Goal: Transaction & Acquisition: Book appointment/travel/reservation

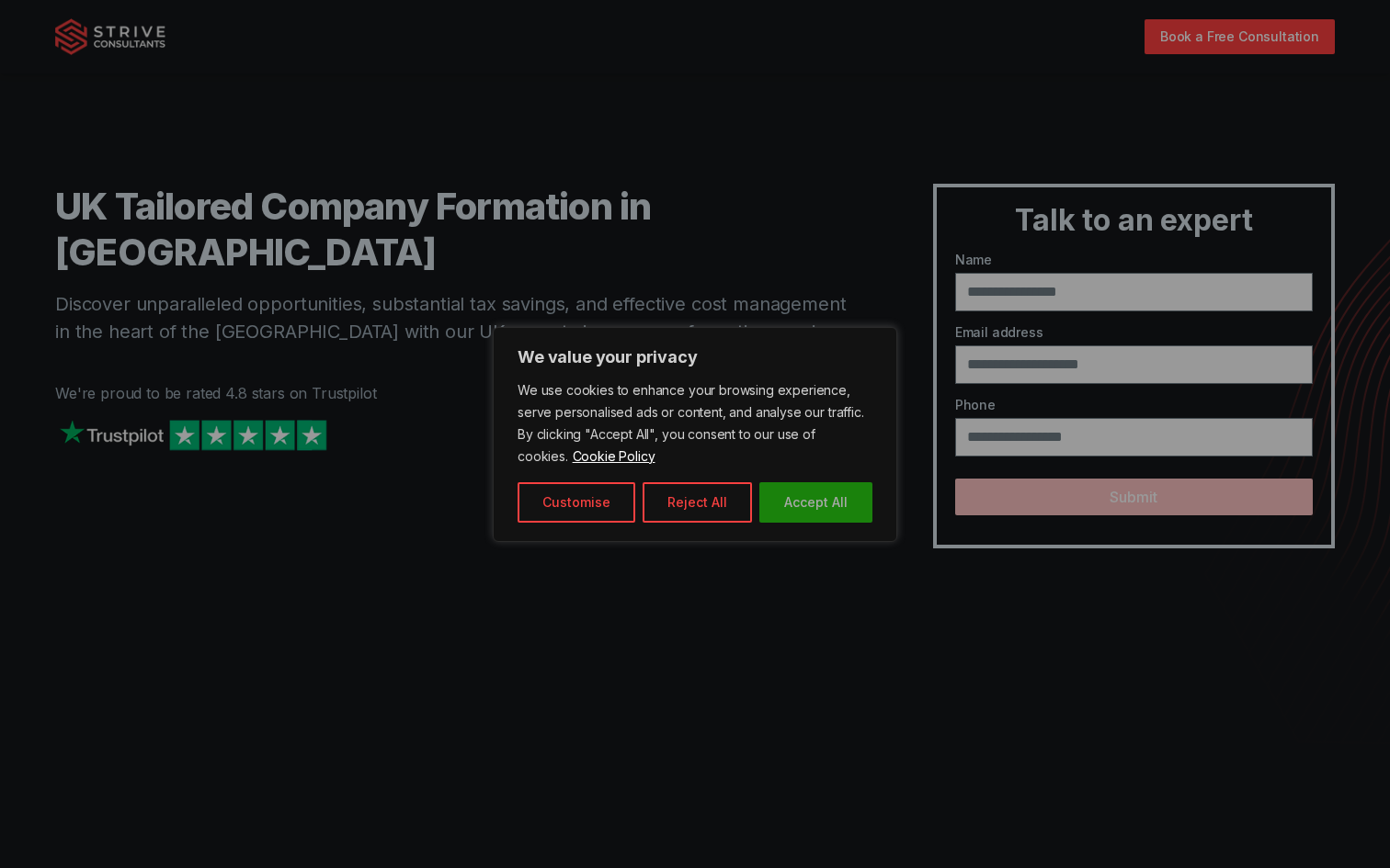
click at [795, 504] on button "Accept All" at bounding box center [816, 502] width 113 height 41
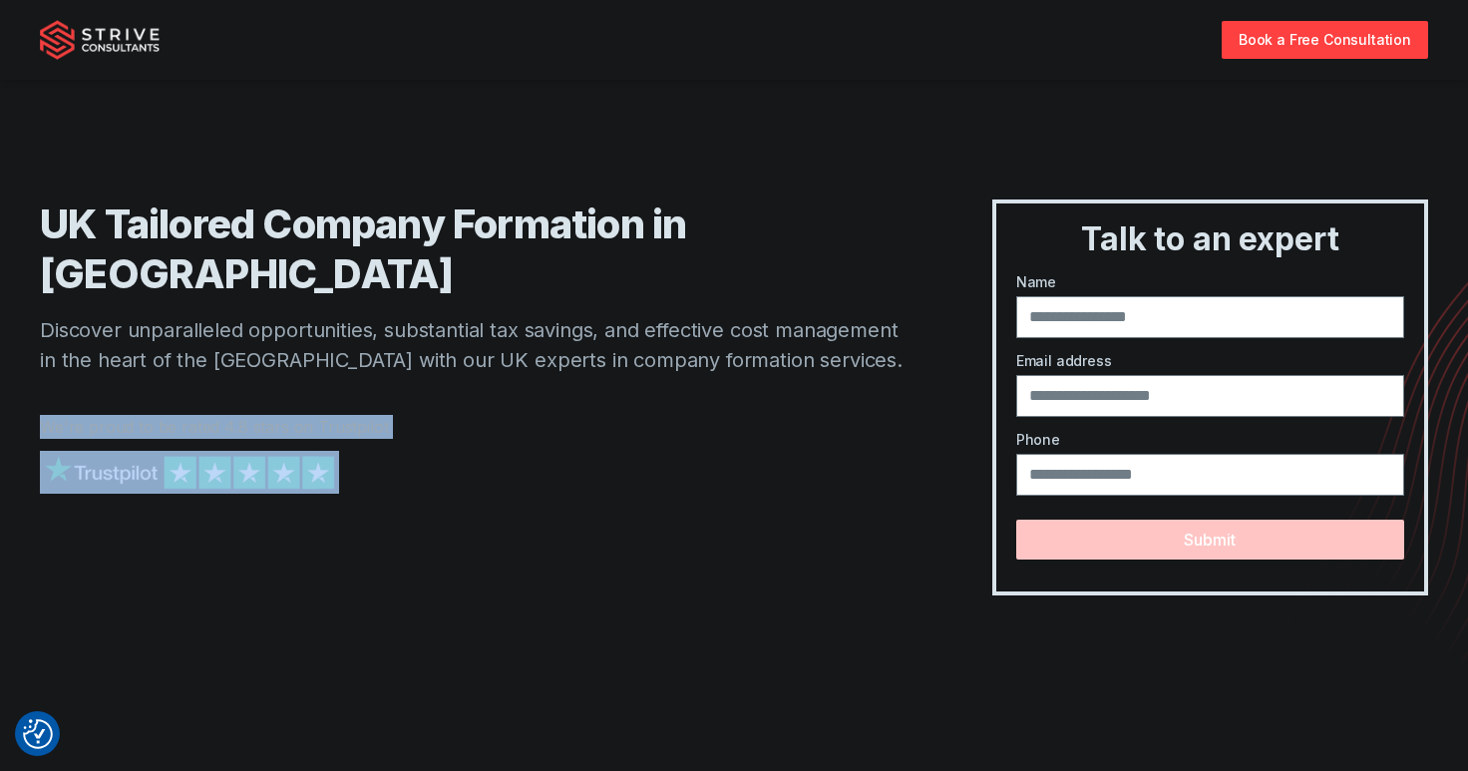
drag, startPoint x: 778, startPoint y: 335, endPoint x: 503, endPoint y: 432, distance: 291.7
click at [500, 429] on div "UK Tailored Company Formation in [GEOGRAPHIC_DATA] Discover unparalleled opport…" at bounding box center [476, 397] width 872 height 396
click at [503, 451] on div at bounding box center [476, 492] width 872 height 83
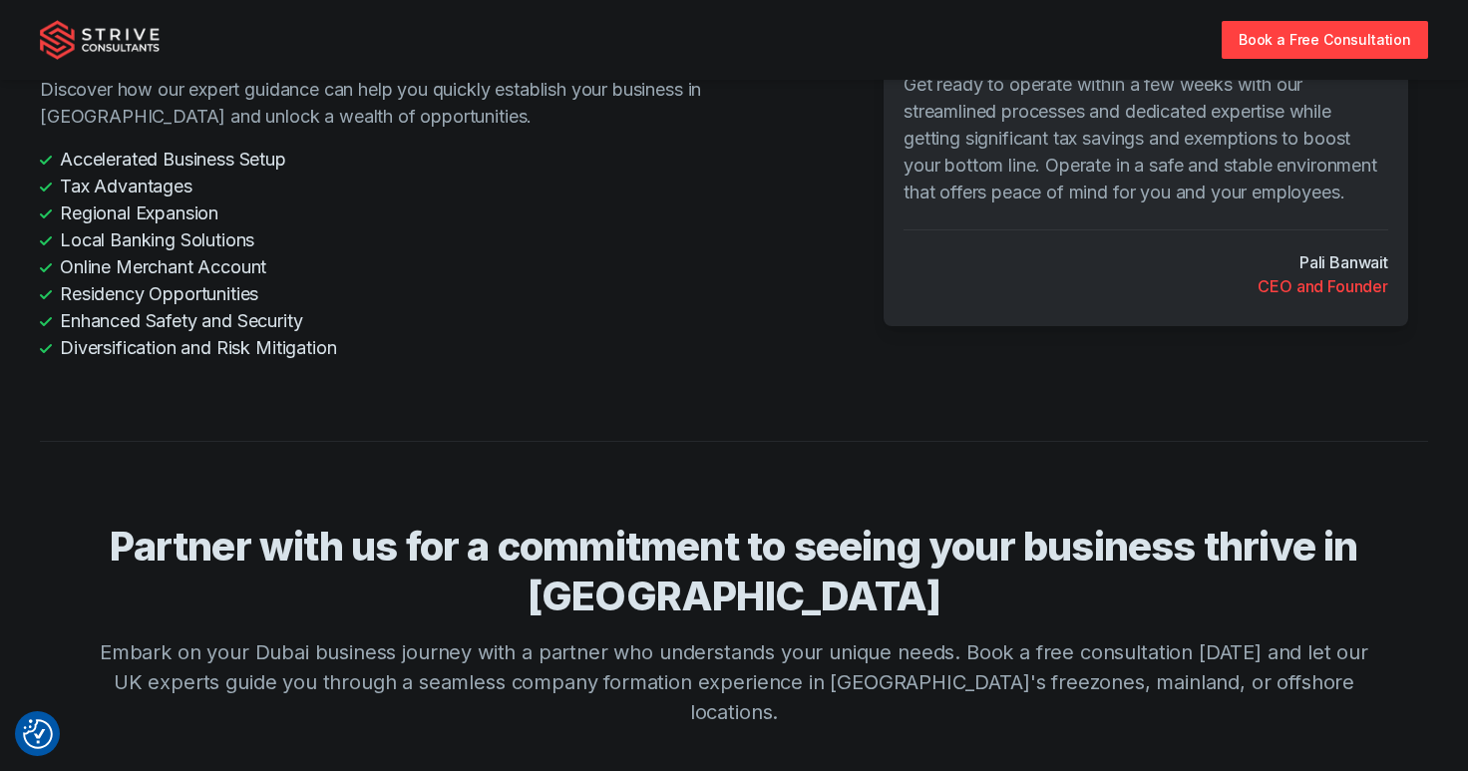
scroll to position [4835, 0]
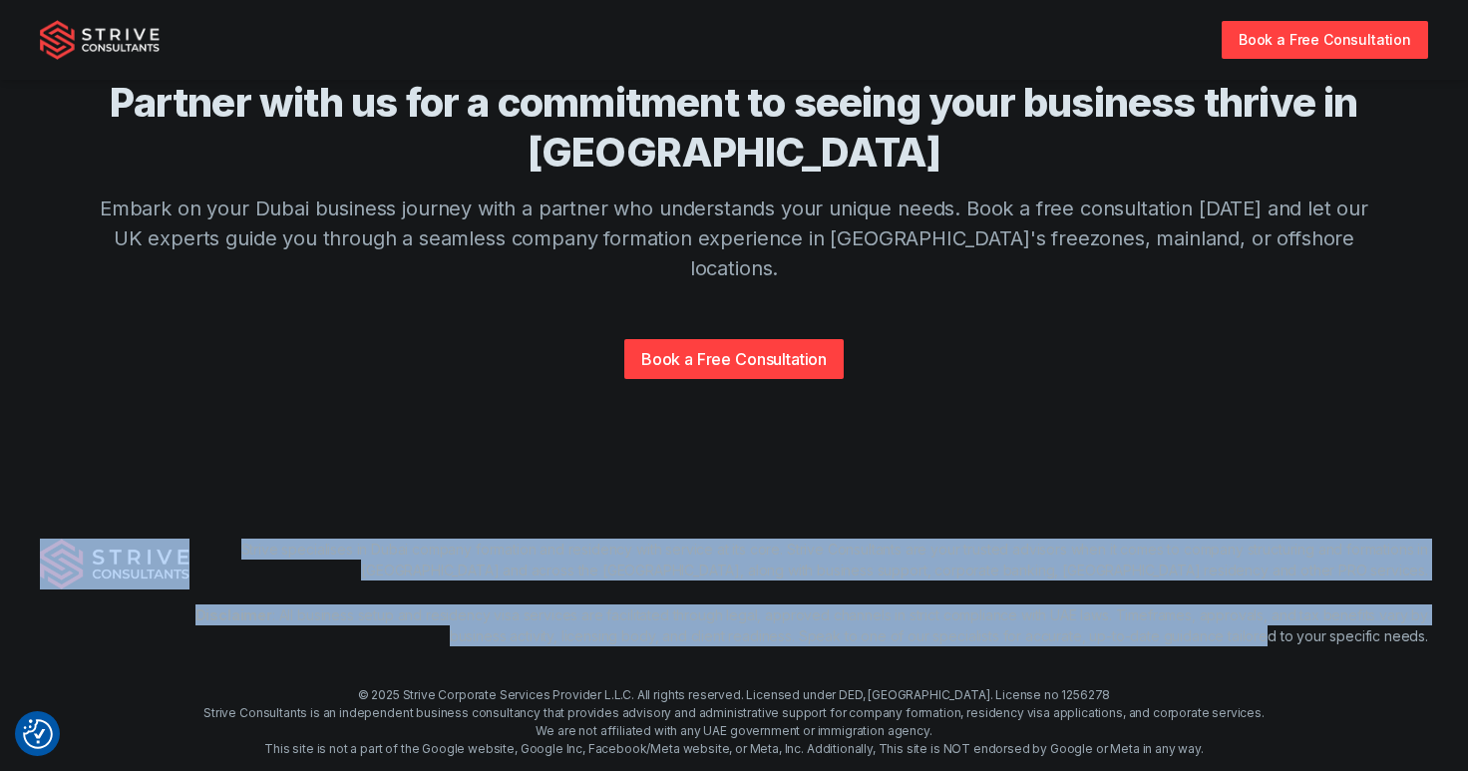
drag, startPoint x: 173, startPoint y: 530, endPoint x: 1268, endPoint y: 551, distance: 1095.0
click at [1268, 551] on div "Strive specialises in Dubai company formation and residency with service at its…" at bounding box center [734, 604] width 1388 height 132
click at [1268, 604] on p "Disclaimer : All business setup and residency visa services are facilitated thr…" at bounding box center [808, 625] width 1238 height 42
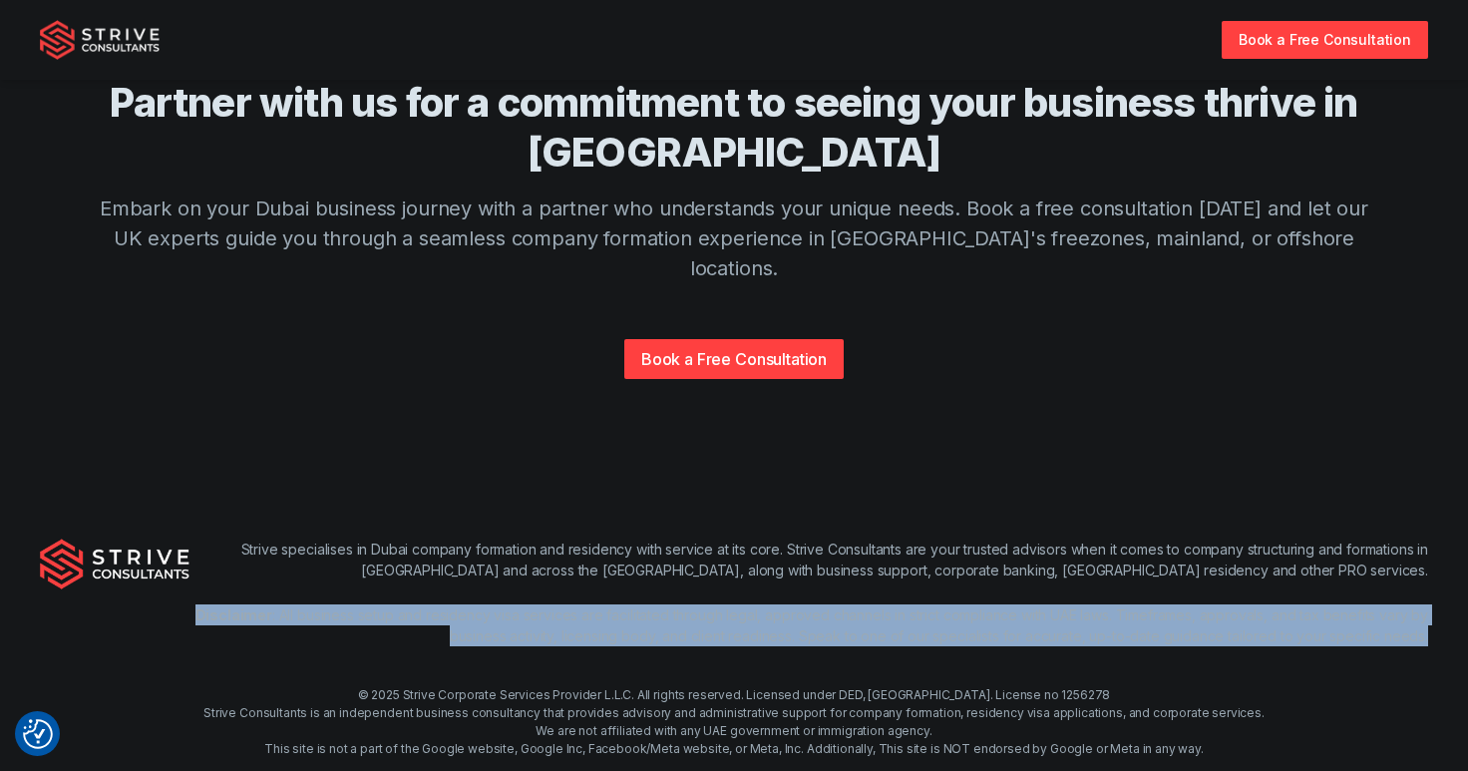
drag, startPoint x: 1440, startPoint y: 551, endPoint x: 199, endPoint y: 525, distance: 1240.6
click at [199, 538] on div "Strive specialises in Dubai company formation and residency with service at its…" at bounding box center [734, 604] width 1436 height 132
click at [198, 606] on strong "Disclaimer" at bounding box center [233, 614] width 77 height 17
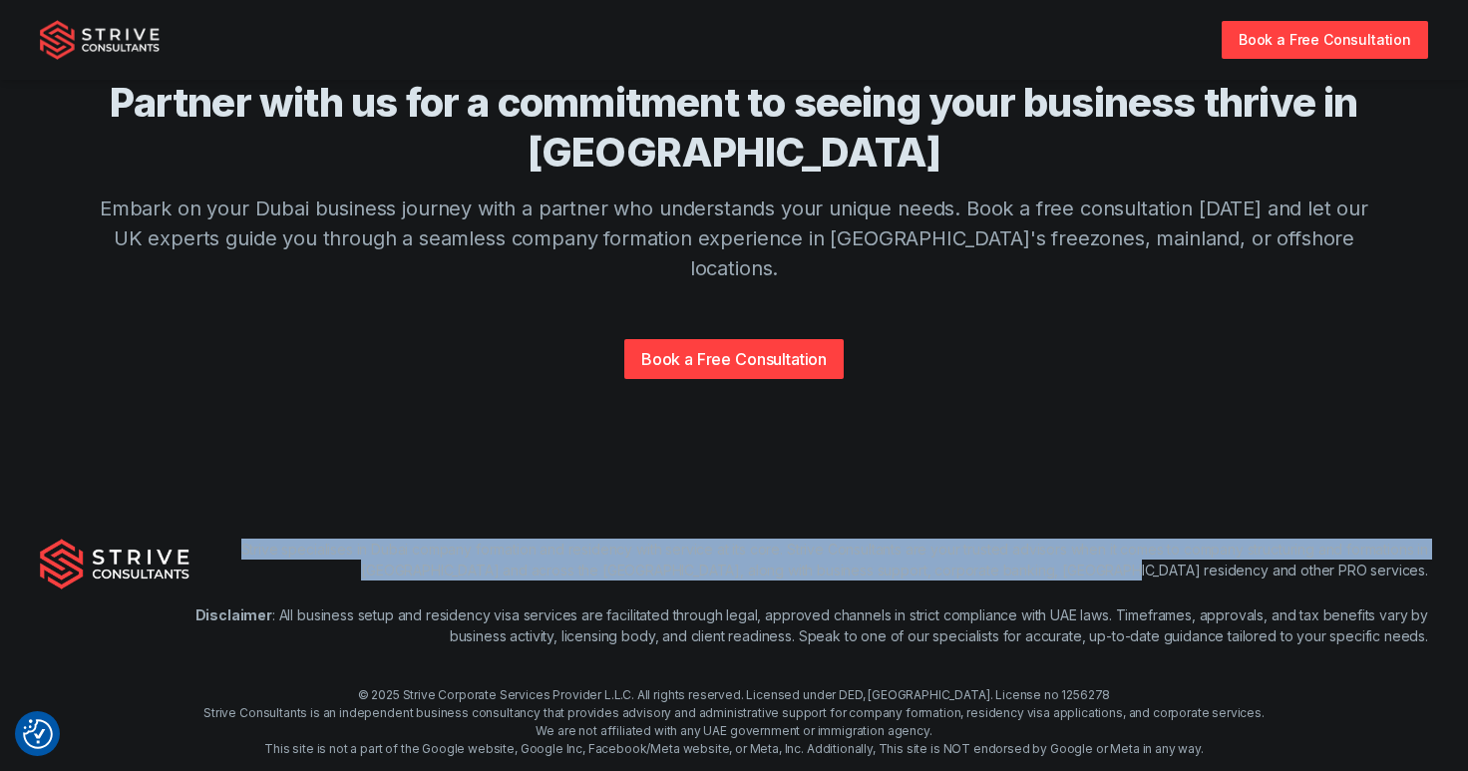
drag, startPoint x: 231, startPoint y: 454, endPoint x: 1418, endPoint y: 488, distance: 1187.0
click at [1418, 538] on p "Strive specialises in Dubai company formation and residency with service at its…" at bounding box center [808, 559] width 1238 height 42
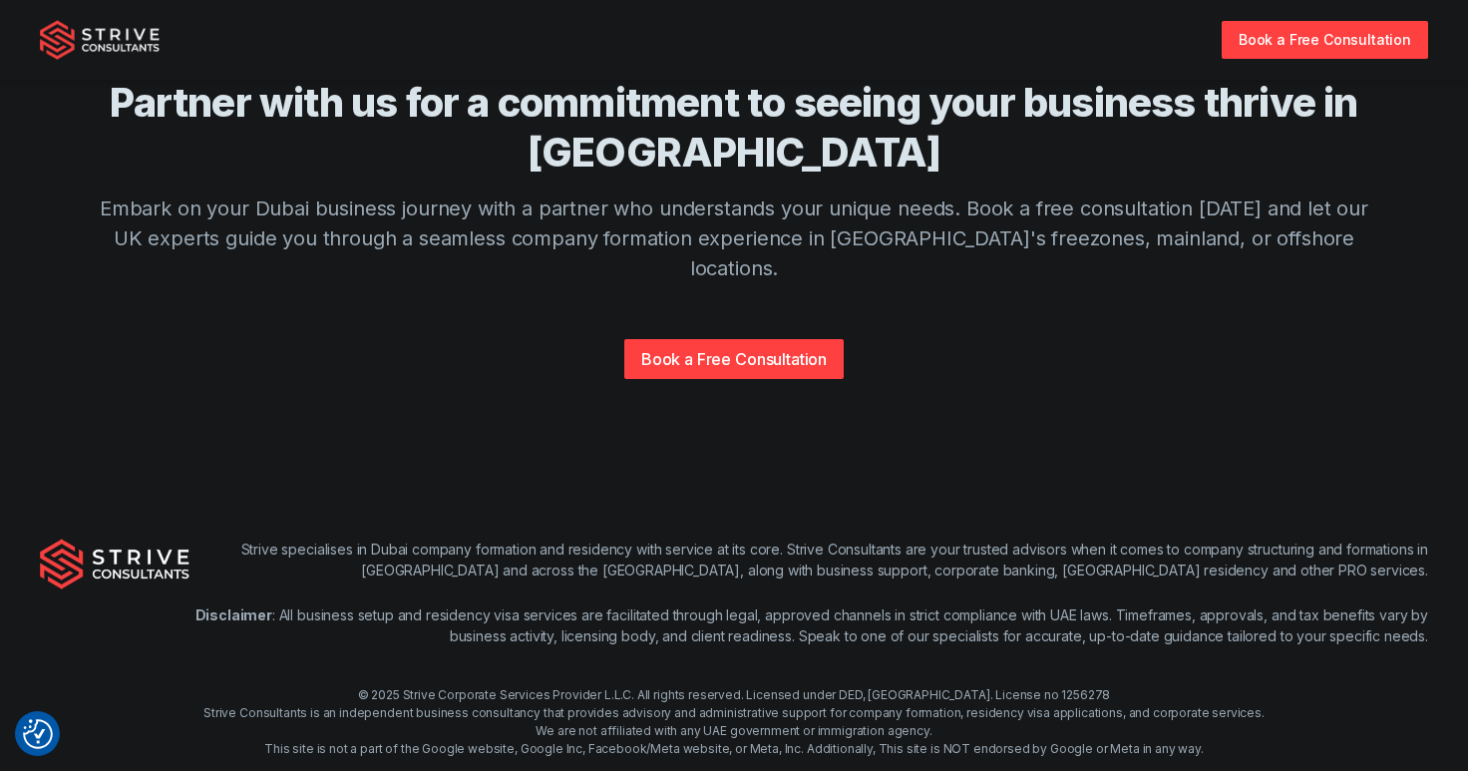
click at [1420, 538] on p "Strive specialises in Dubai company formation and residency with service at its…" at bounding box center [808, 559] width 1238 height 42
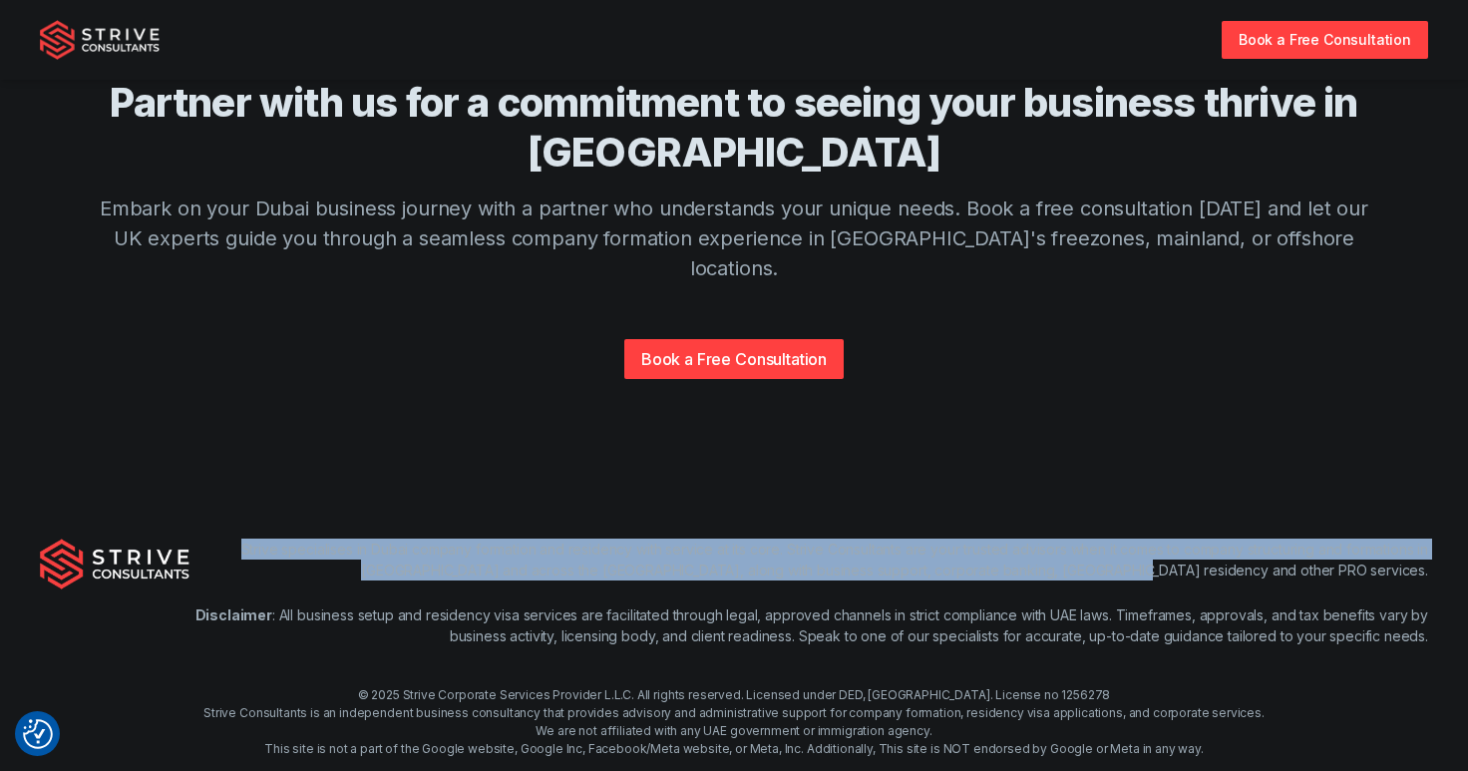
drag, startPoint x: 1432, startPoint y: 488, endPoint x: 211, endPoint y: 460, distance: 1220.7
click at [211, 538] on div "Strive specialises in Dubai company formation and residency with service at its…" at bounding box center [734, 604] width 1436 height 132
click at [225, 538] on p "Strive specialises in Dubai company formation and residency with service at its…" at bounding box center [808, 559] width 1238 height 42
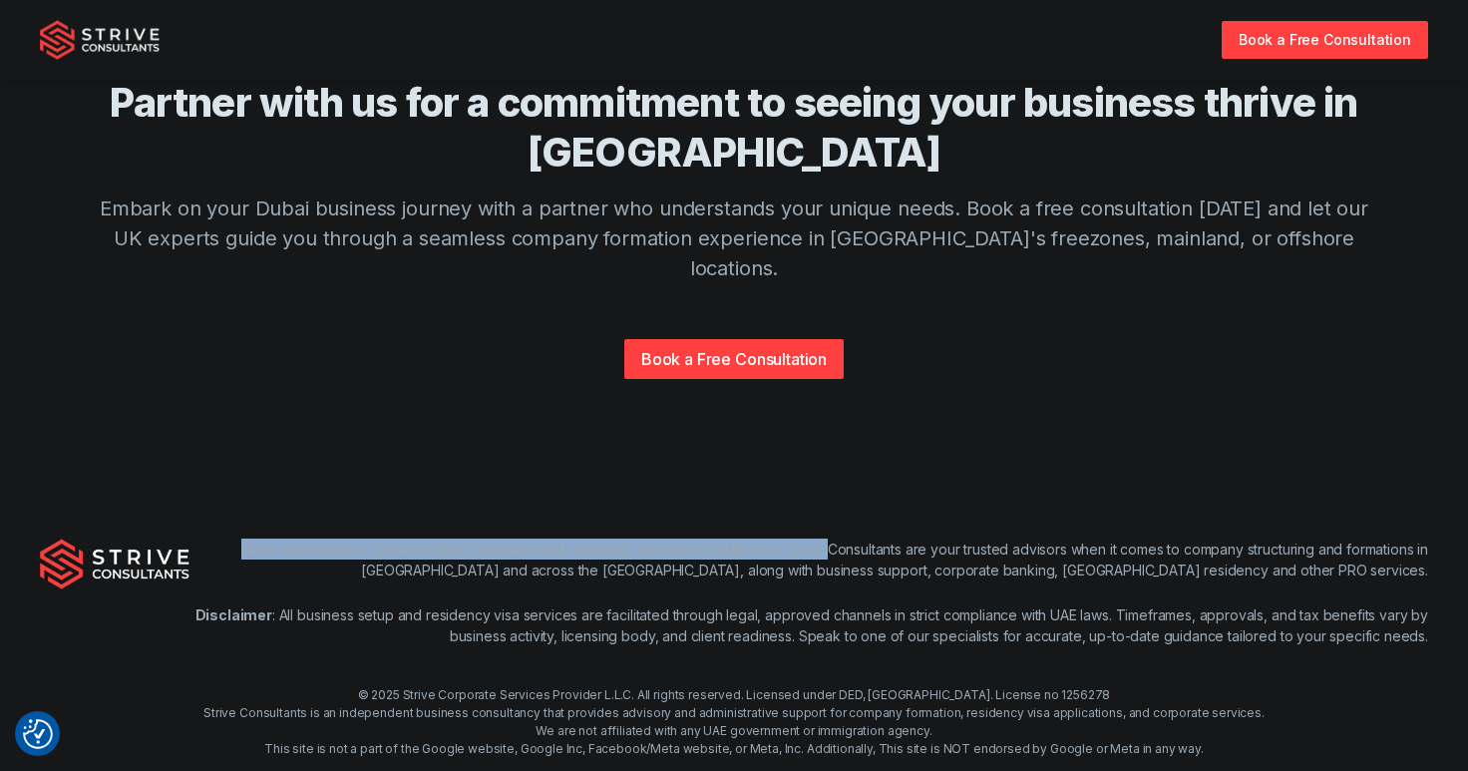
drag, startPoint x: 226, startPoint y: 460, endPoint x: 818, endPoint y: 466, distance: 591.3
click at [818, 538] on p "Strive specialises in Dubai company formation and residency with service at its…" at bounding box center [808, 559] width 1238 height 42
click at [805, 472] on div at bounding box center [805, 472] width 0 height 0
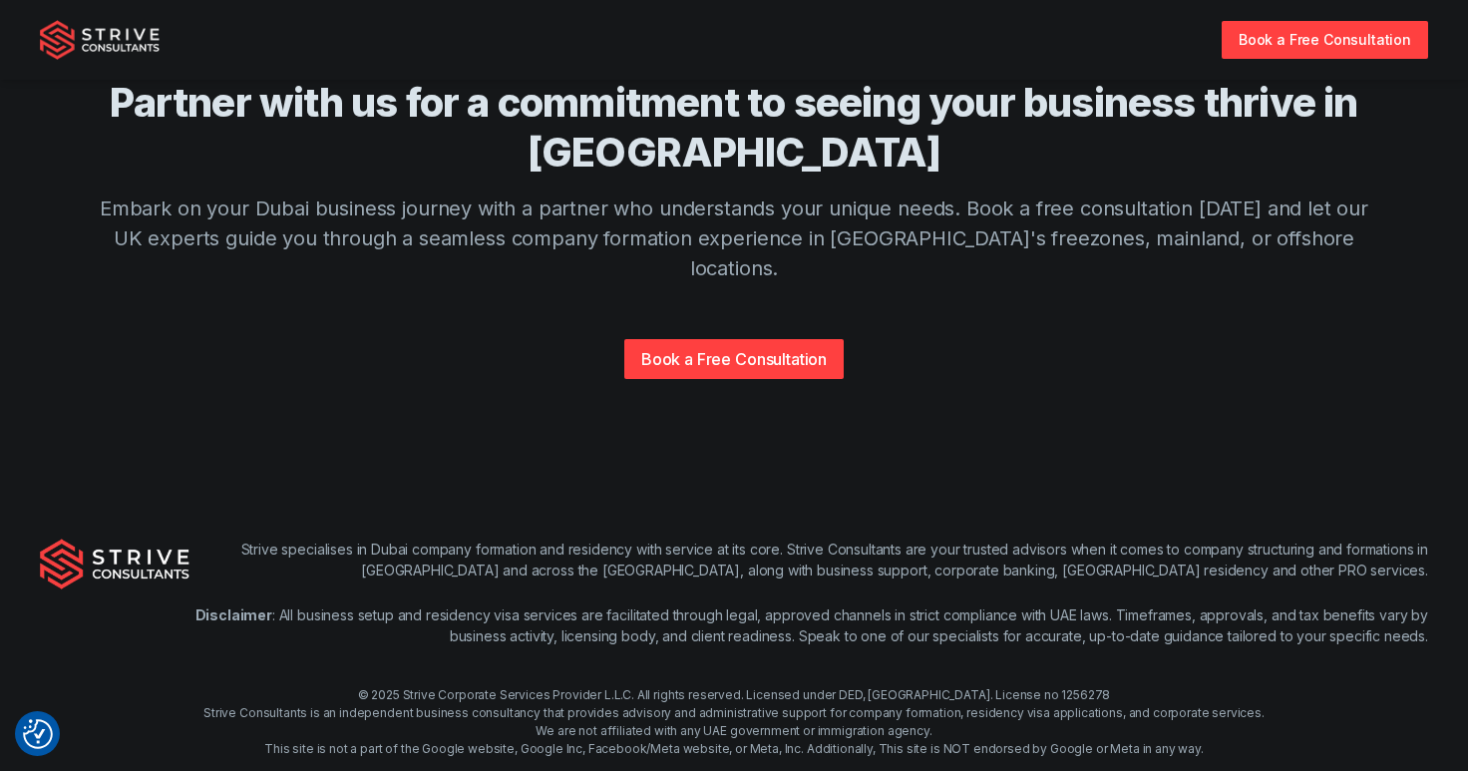
click at [707, 538] on p "Strive specialises in Dubai company formation and residency with service at its…" at bounding box center [808, 559] width 1238 height 42
click at [828, 570] on div "Strive specialises in Dubai company formation and residency with service at its…" at bounding box center [808, 604] width 1238 height 132
click at [835, 686] on div "© 2025 Strive Corporate Services Provider L.L.C. All rights reserved. Licensed …" at bounding box center [734, 740] width 1468 height 108
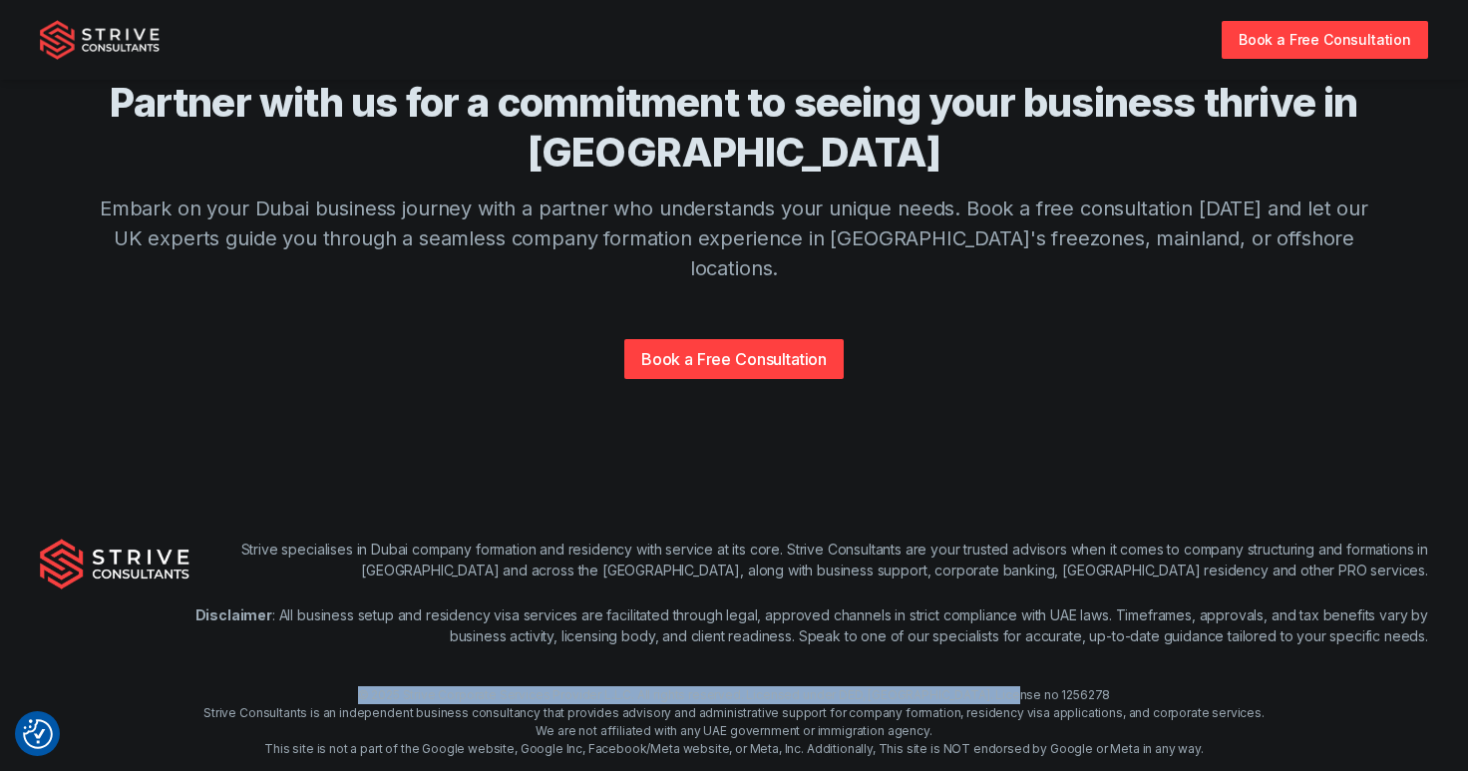
drag, startPoint x: 1081, startPoint y: 605, endPoint x: 398, endPoint y: 610, distance: 683.0
click at [398, 686] on div "© 2025 Strive Corporate Services Provider L.L.C. All rights reserved. Licensed …" at bounding box center [734, 740] width 1468 height 108
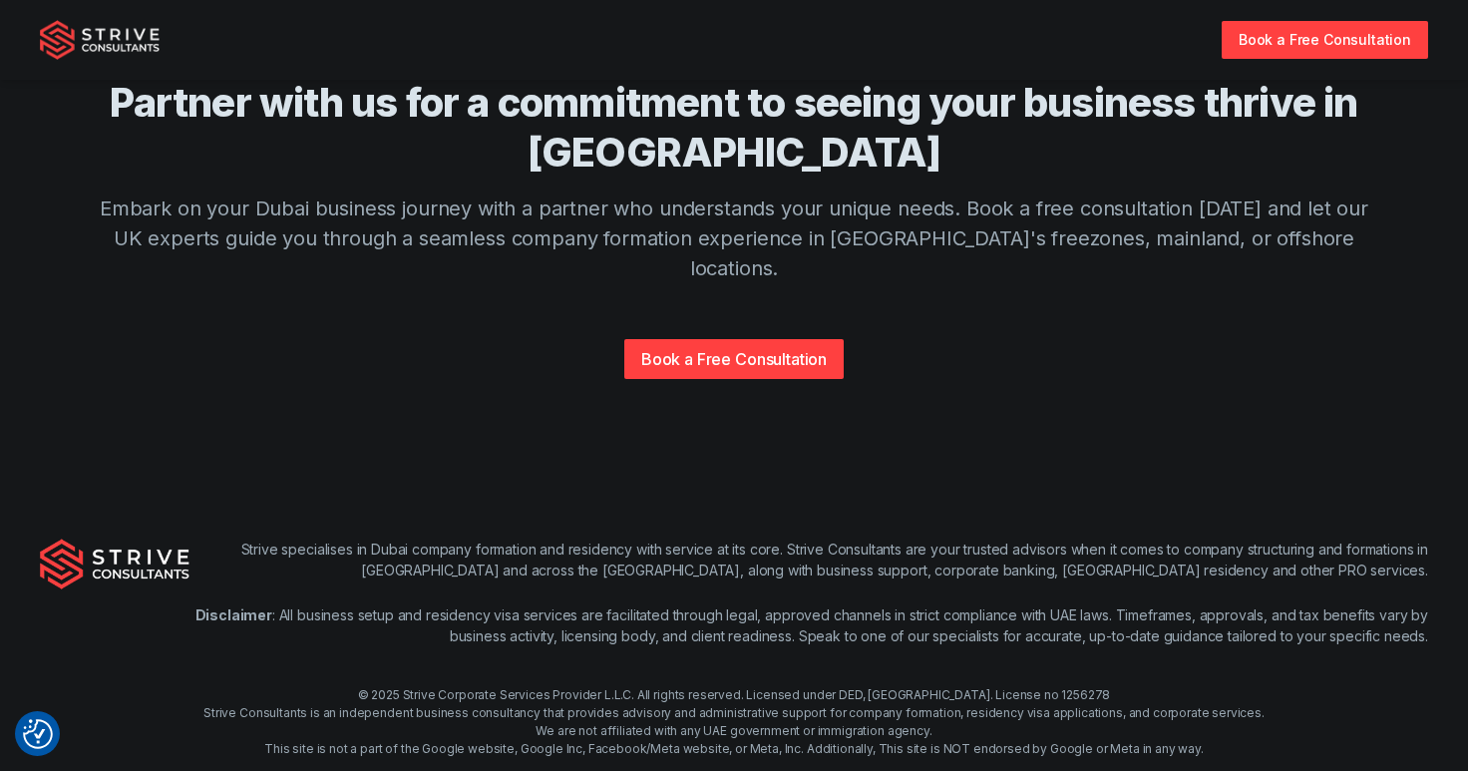
click at [393, 686] on div "© 2025 Strive Corporate Services Provider L.L.C. All rights reserved. Licensed …" at bounding box center [734, 740] width 1468 height 108
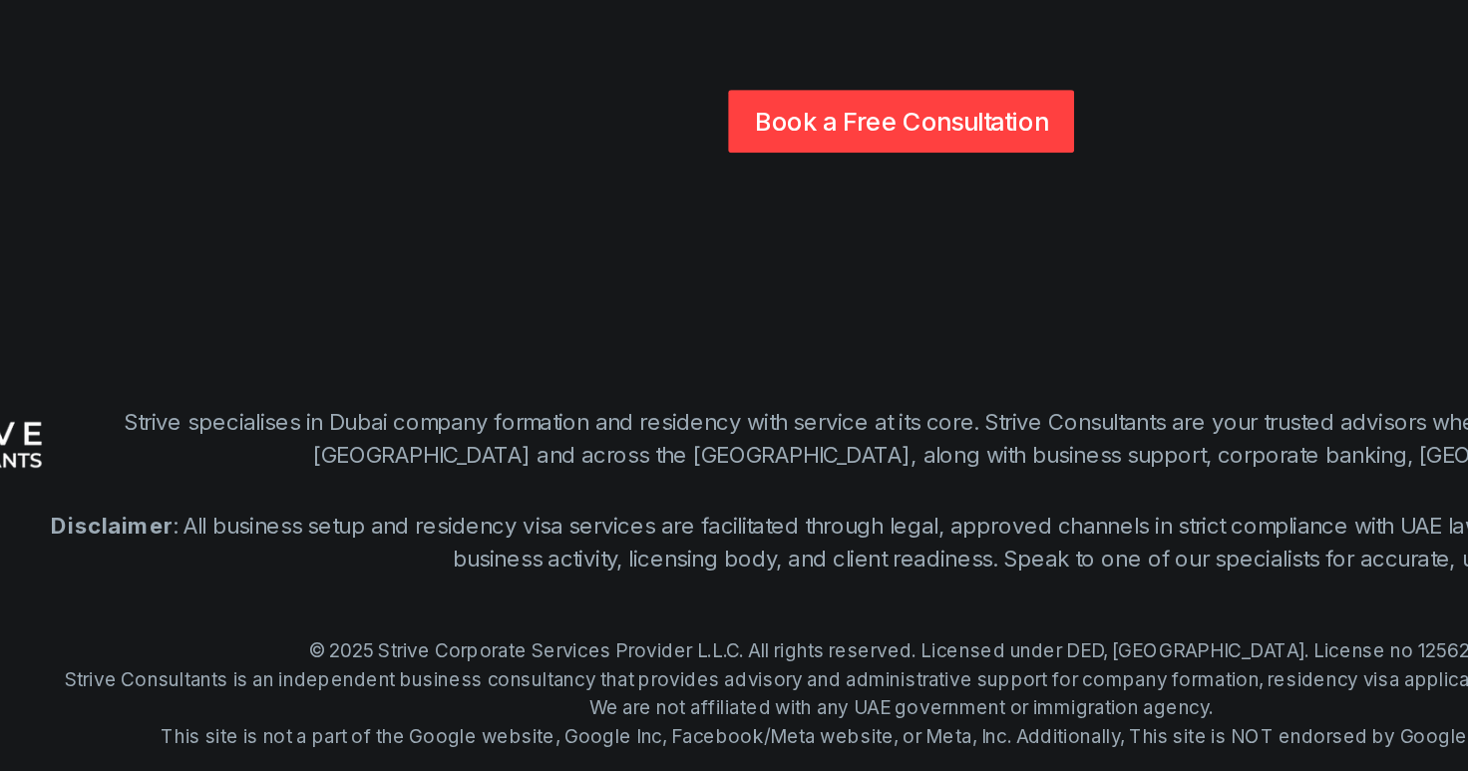
scroll to position [4834, 0]
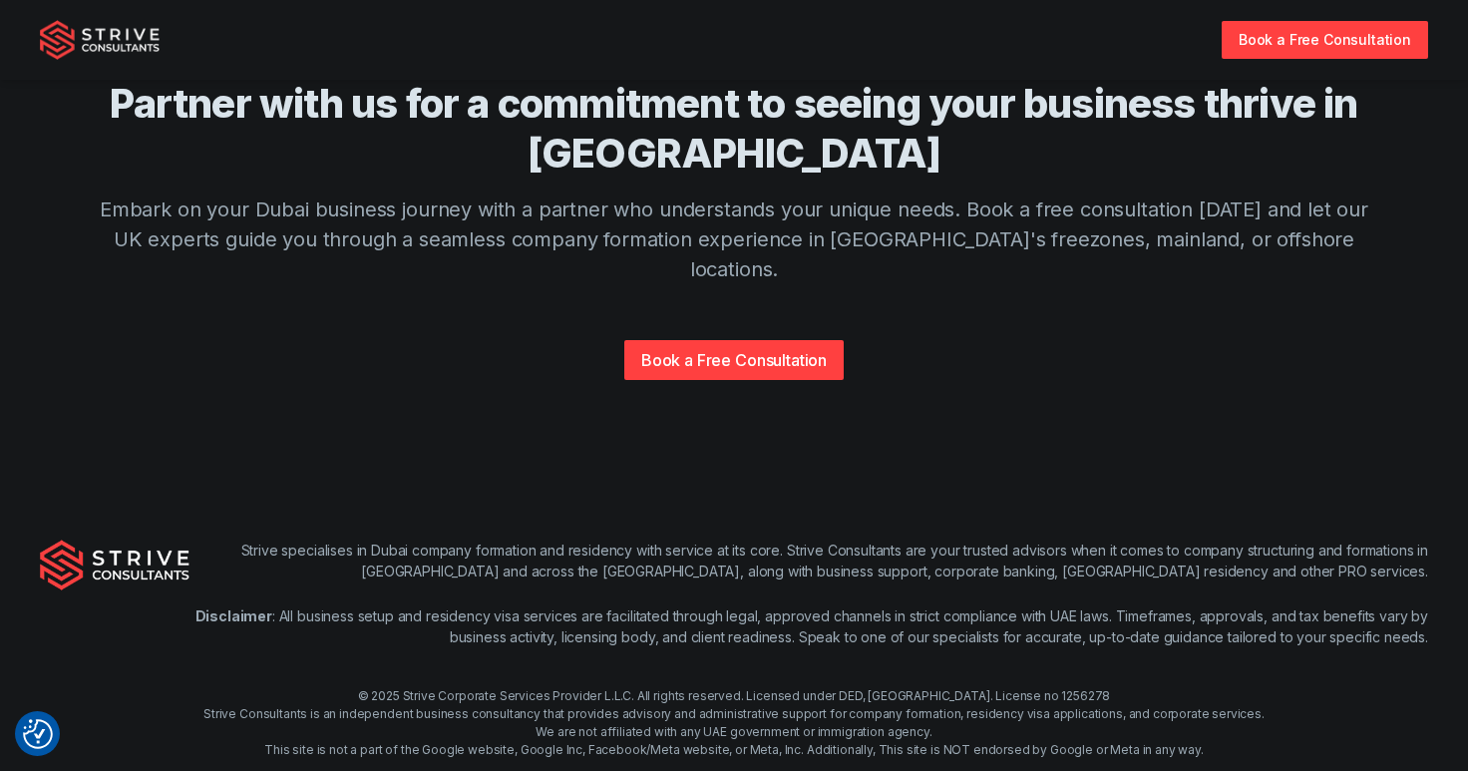
click at [385, 687] on div "© 2025 Strive Corporate Services Provider L.L.C. All rights reserved. Licensed …" at bounding box center [734, 741] width 1468 height 108
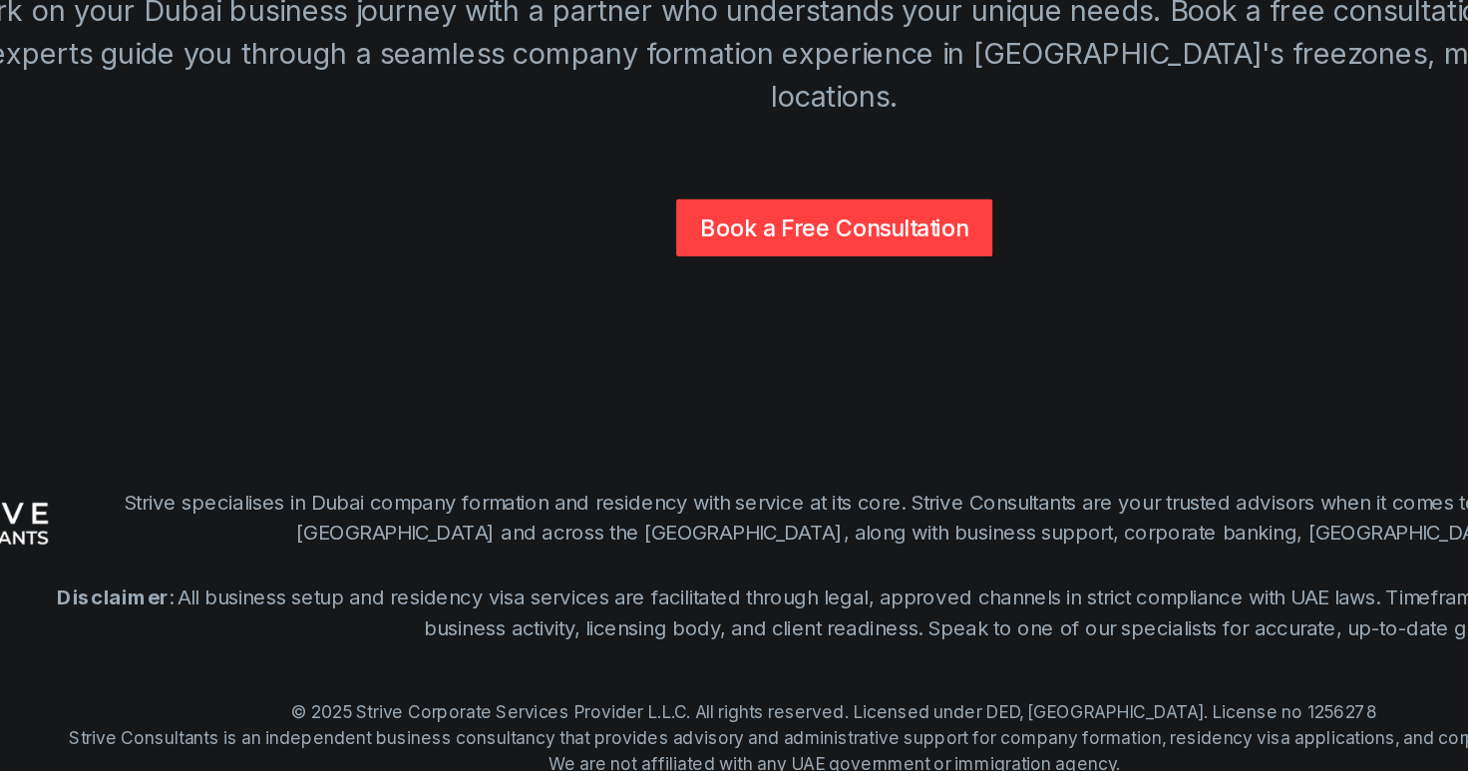
drag, startPoint x: 594, startPoint y: 666, endPoint x: 782, endPoint y: 665, distance: 187.5
click at [782, 687] on div "© 2025 Strive Corporate Services Provider L.L.C. All rights reserved. Licensed …" at bounding box center [734, 741] width 1468 height 108
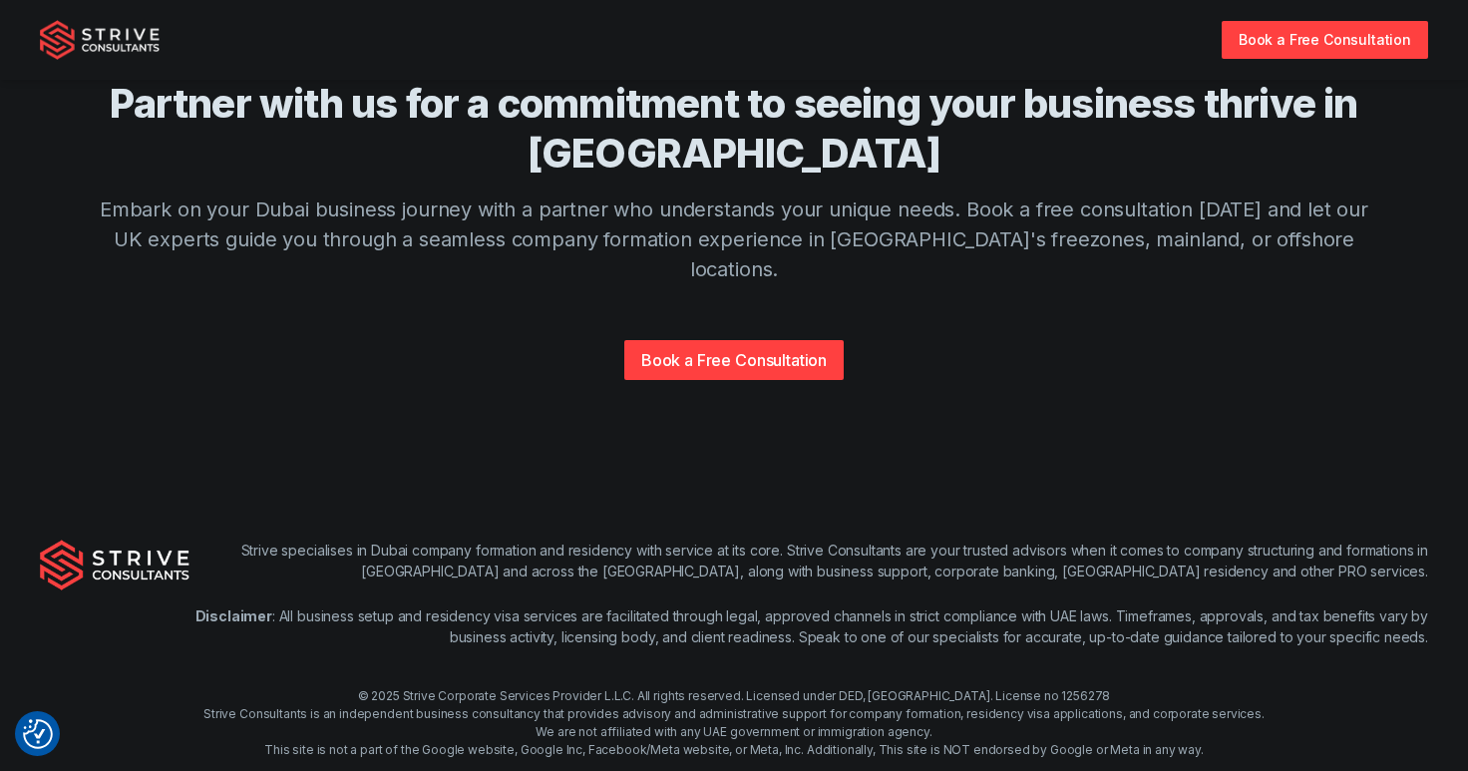
drag, startPoint x: 1223, startPoint y: 652, endPoint x: 1089, endPoint y: 653, distance: 134.6
click at [1089, 687] on div "© 2025 Strive Corporate Services Provider L.L.C. All rights reserved. Licensed …" at bounding box center [734, 741] width 1468 height 108
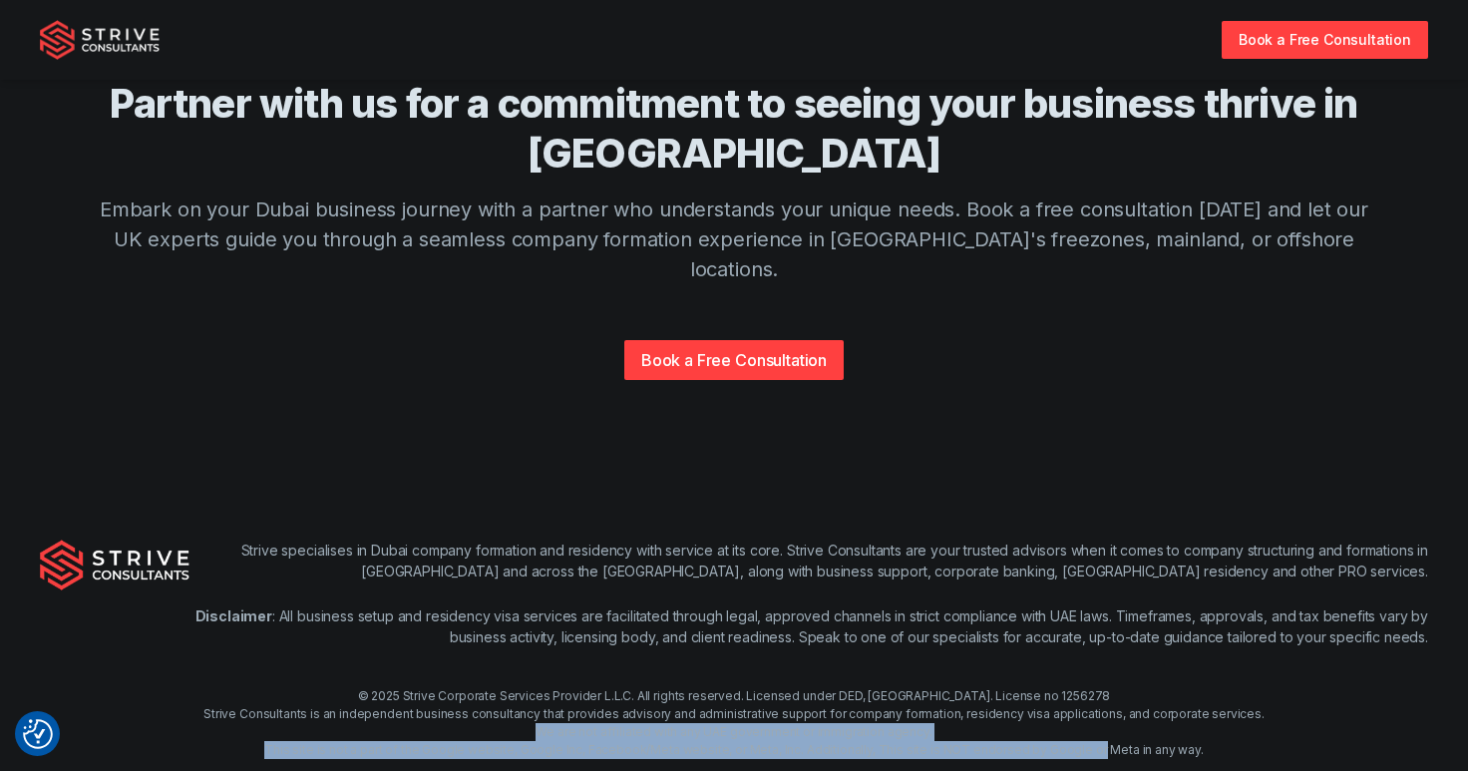
click at [1076, 628] on div at bounding box center [1076, 628] width 0 height 0
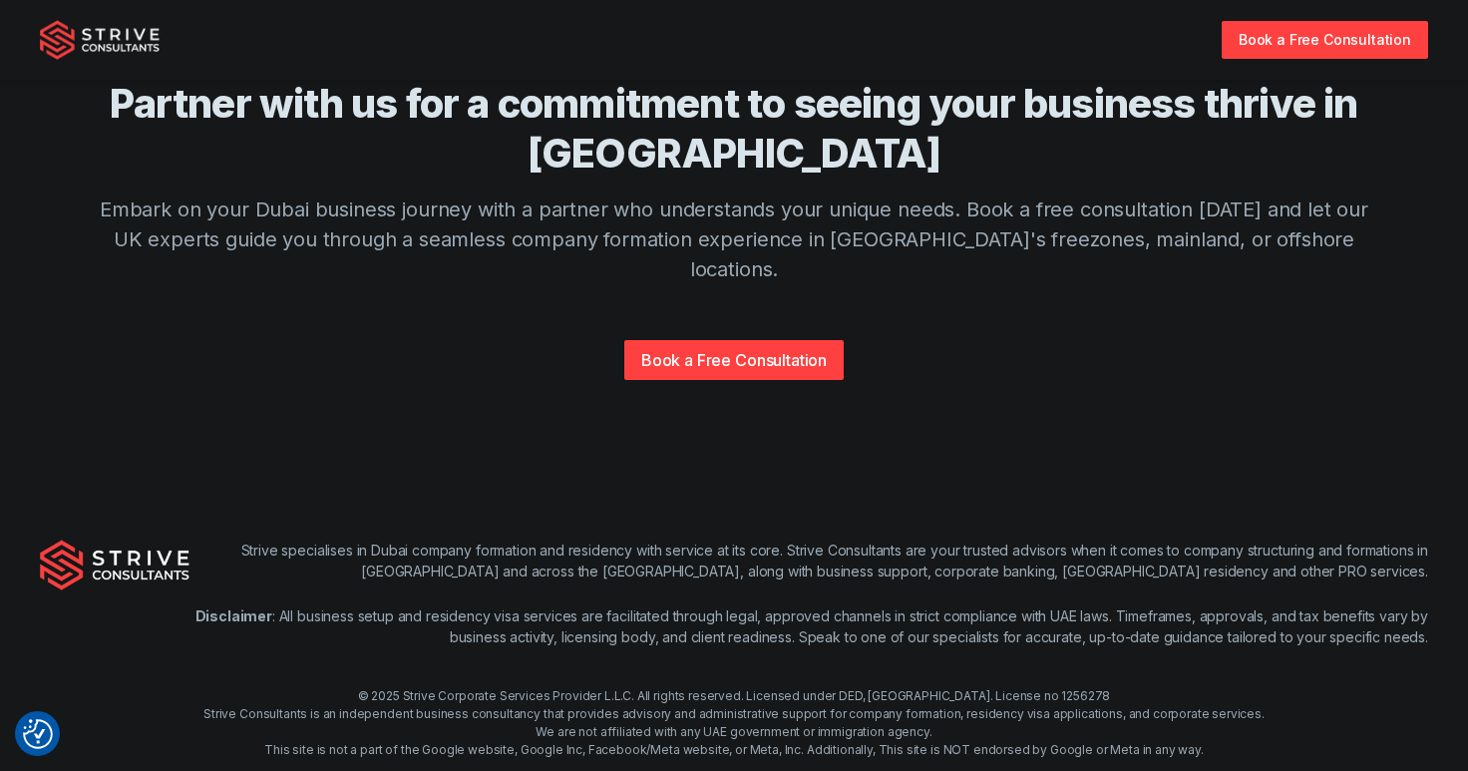
click at [1192, 687] on div "© 2025 Strive Corporate Services Provider L.L.C. All rights reserved. Licensed …" at bounding box center [734, 741] width 1468 height 108
click at [262, 315] on div "Book a Free Consultation" at bounding box center [734, 347] width 1276 height 64
click at [548, 573] on div "Strive specialises in Dubai company formation and residency with service at its…" at bounding box center [808, 604] width 1238 height 132
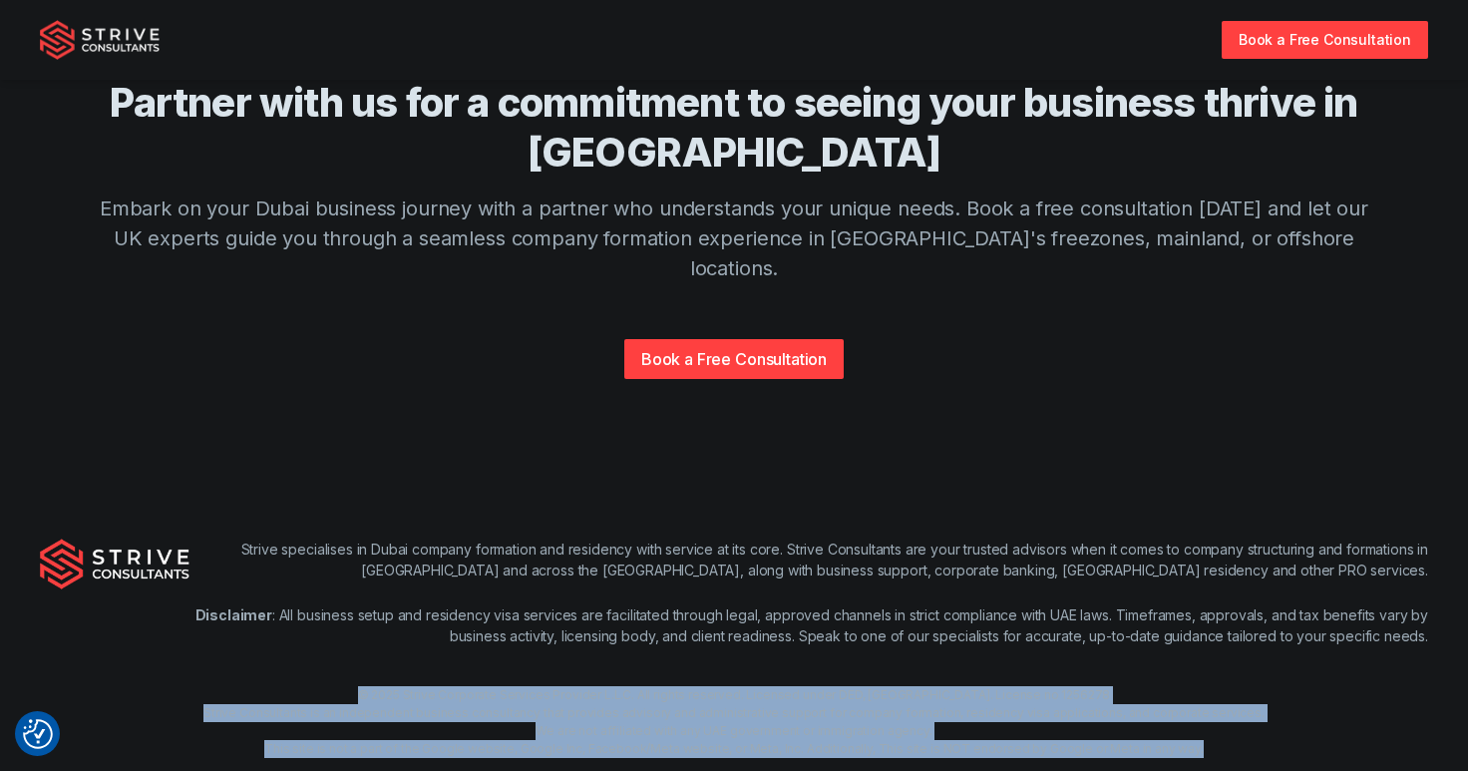
drag, startPoint x: 382, startPoint y: 599, endPoint x: 1246, endPoint y: 662, distance: 866.7
click at [1246, 686] on div "© 2025 Strive Corporate Services Provider L.L.C. All rights reserved. Licensed …" at bounding box center [734, 740] width 1468 height 108
copy div "© 2025 Strive Corporate Services Provider L.L.C. All rights reserved. Licensed …"
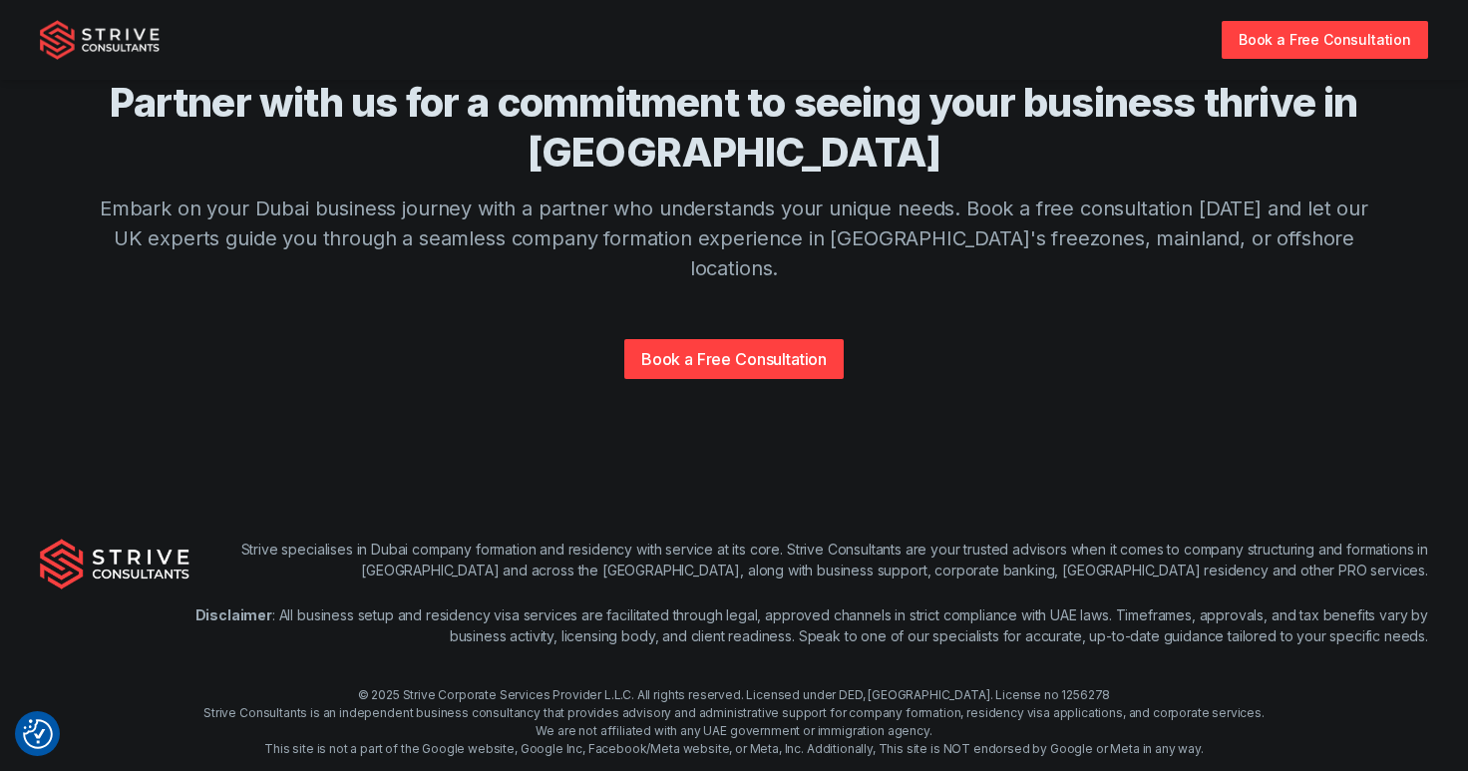
click at [399, 604] on p "Disclaimer : All business setup and residency visa services are facilitated thr…" at bounding box center [808, 625] width 1238 height 42
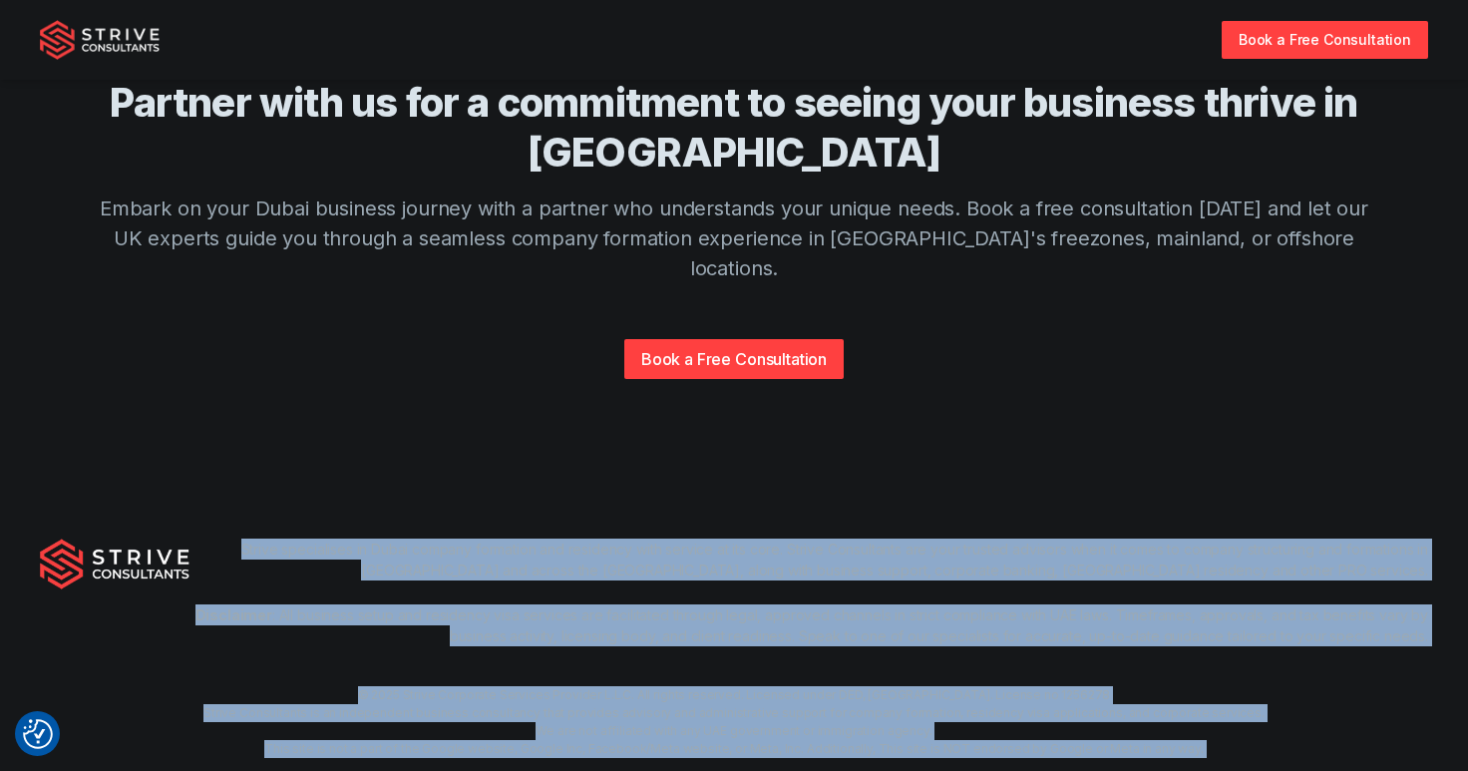
drag, startPoint x: 209, startPoint y: 464, endPoint x: 1267, endPoint y: 680, distance: 1079.8
click at [1267, 680] on div "Strive specialises in Dubai company formation and residency with service at its…" at bounding box center [734, 666] width 1468 height 383
copy div "Strive specialises in Dubai company formation and residency with service at its…"
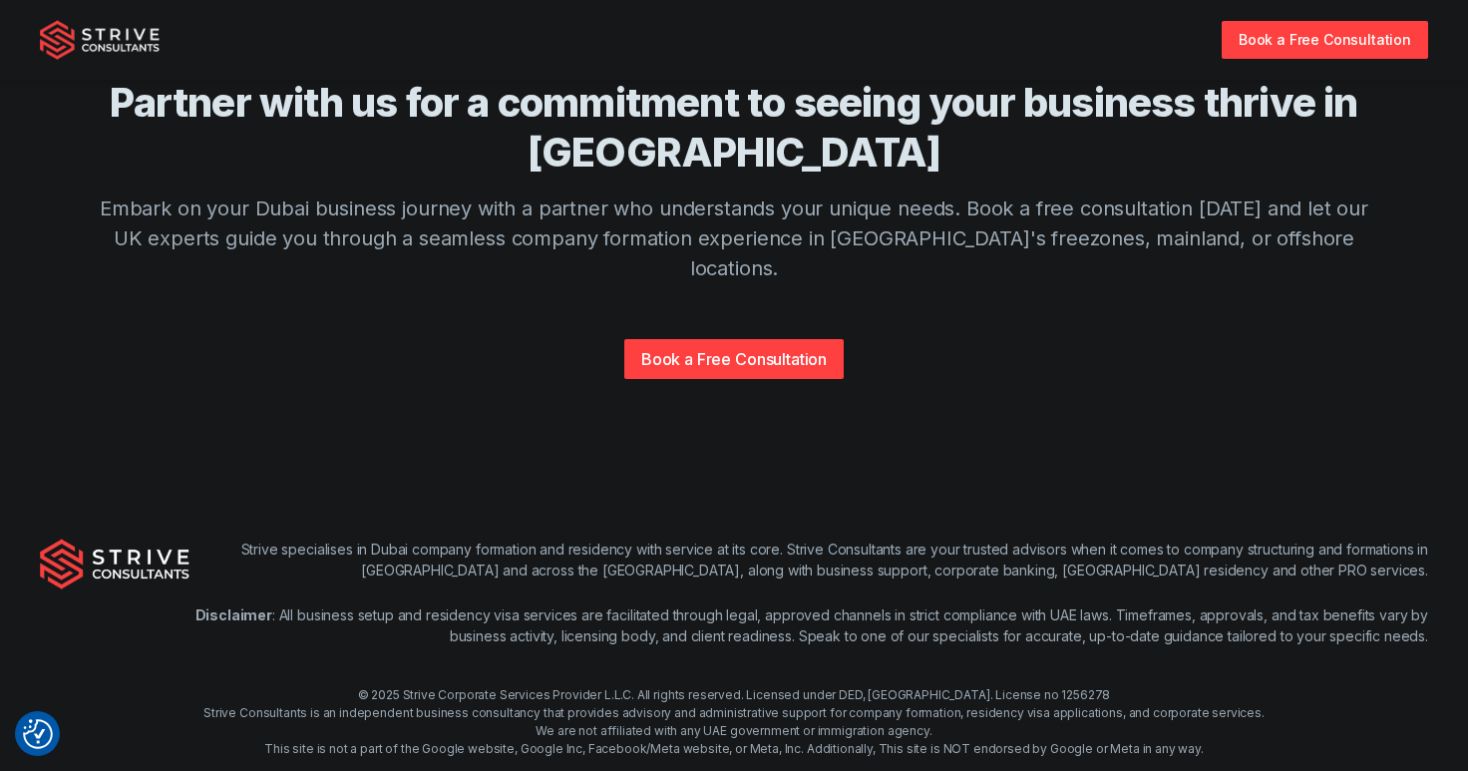
click at [794, 366] on div "Partner with us for a commitment to seeing your business thrive in Dubai Embark…" at bounding box center [734, 276] width 1276 height 397
click at [453, 475] on div "Strive specialises in Dubai company formation and residency with service at its…" at bounding box center [734, 666] width 1468 height 383
click at [475, 571] on div "Strive specialises in Dubai company formation and residency with service at its…" at bounding box center [808, 604] width 1238 height 132
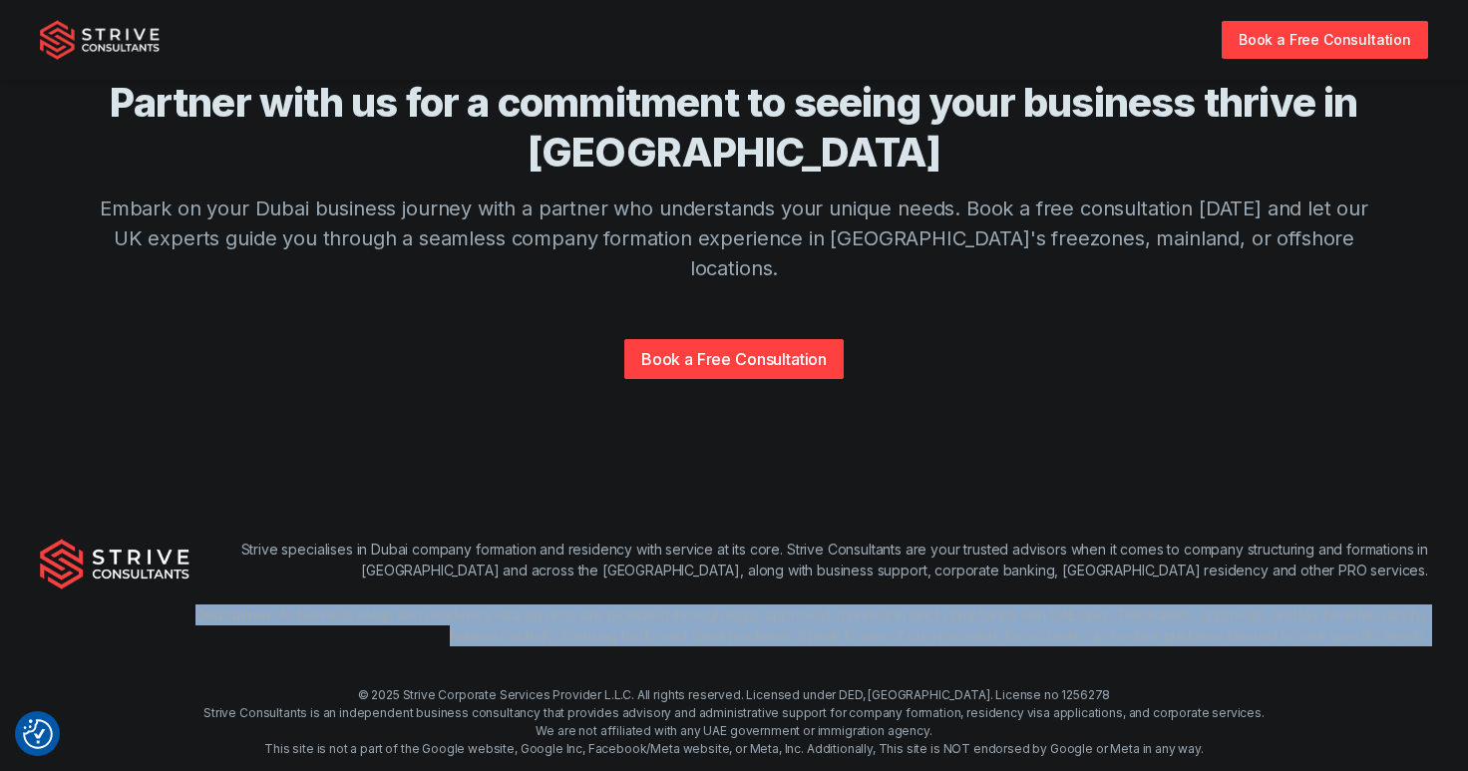
click at [475, 571] on div "Strive specialises in Dubai company formation and residency with service at its…" at bounding box center [808, 604] width 1238 height 132
click at [552, 571] on div "Strive specialises in Dubai company formation and residency with service at its…" at bounding box center [808, 604] width 1238 height 132
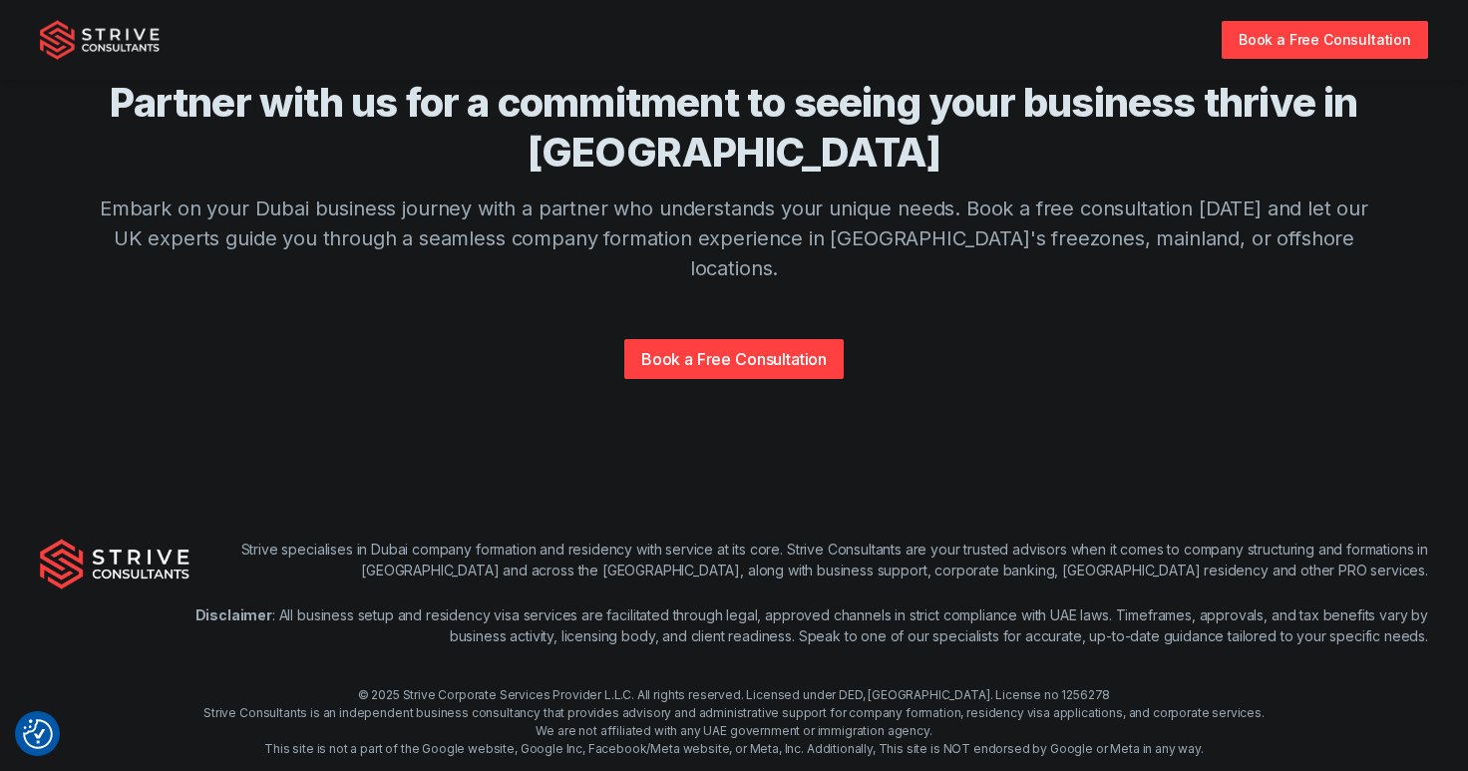
click at [552, 571] on div "Strive specialises in Dubai company formation and residency with service at its…" at bounding box center [808, 604] width 1238 height 132
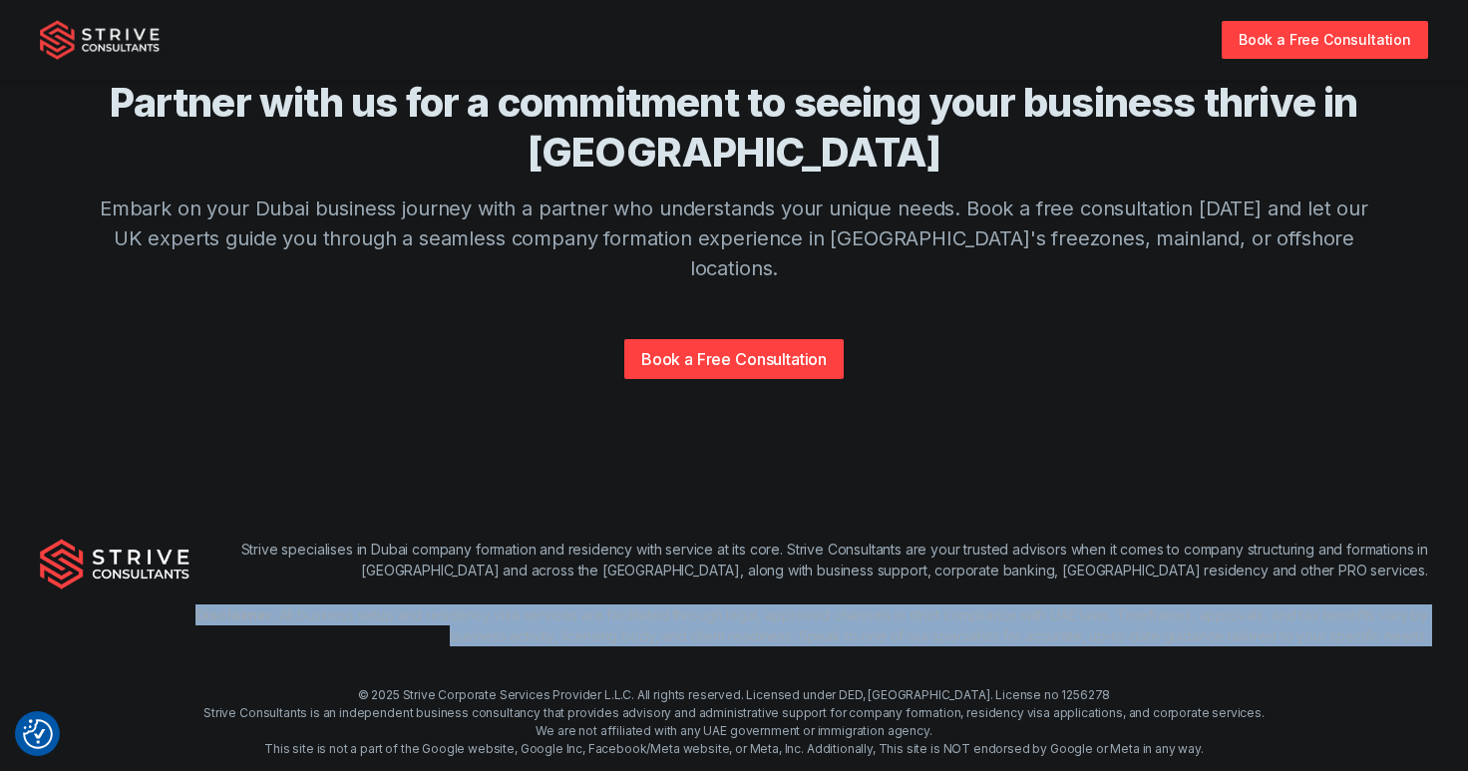
click at [552, 571] on div "Strive specialises in Dubai company formation and residency with service at its…" at bounding box center [808, 604] width 1238 height 132
click at [602, 578] on div "Strive specialises in Dubai company formation and residency with service at its…" at bounding box center [808, 604] width 1238 height 132
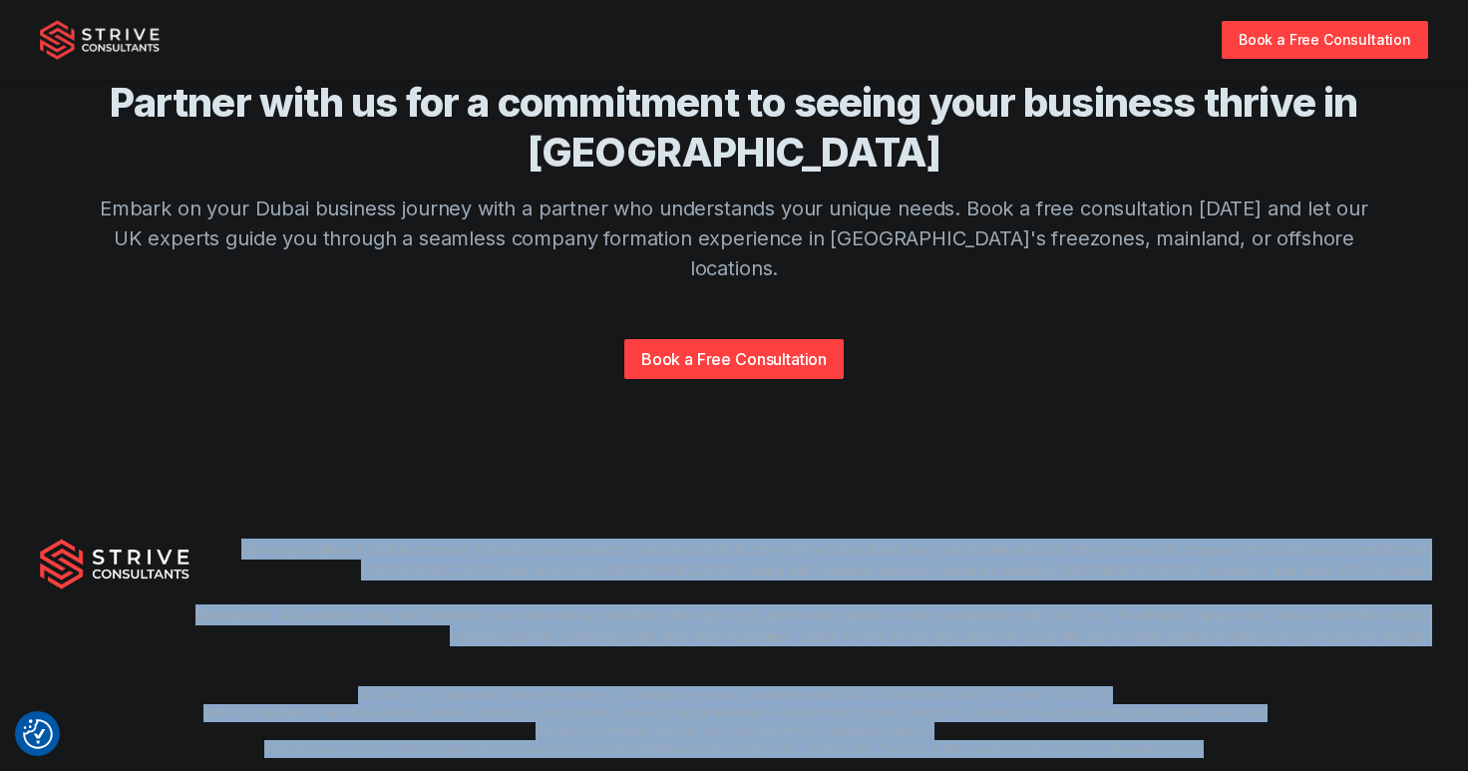
drag, startPoint x: 221, startPoint y: 457, endPoint x: 1223, endPoint y: 668, distance: 1024.1
click at [1223, 668] on div "Strive specialises in Dubai company formation and residency with service at its…" at bounding box center [734, 666] width 1468 height 383
copy div "Strive specialises in Dubai company formation and residency with service at its…"
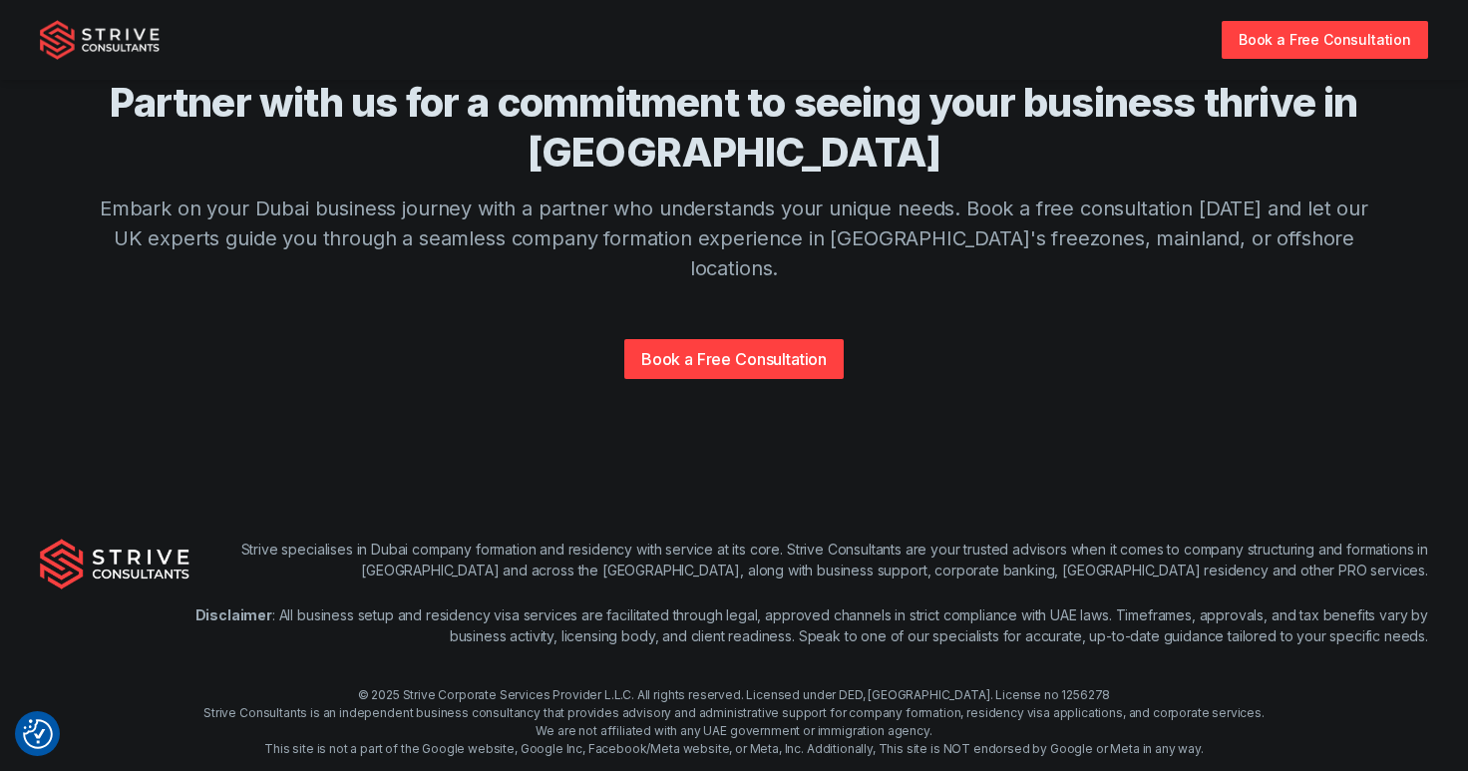
click at [985, 315] on div "Book a Free Consultation" at bounding box center [734, 347] width 1276 height 64
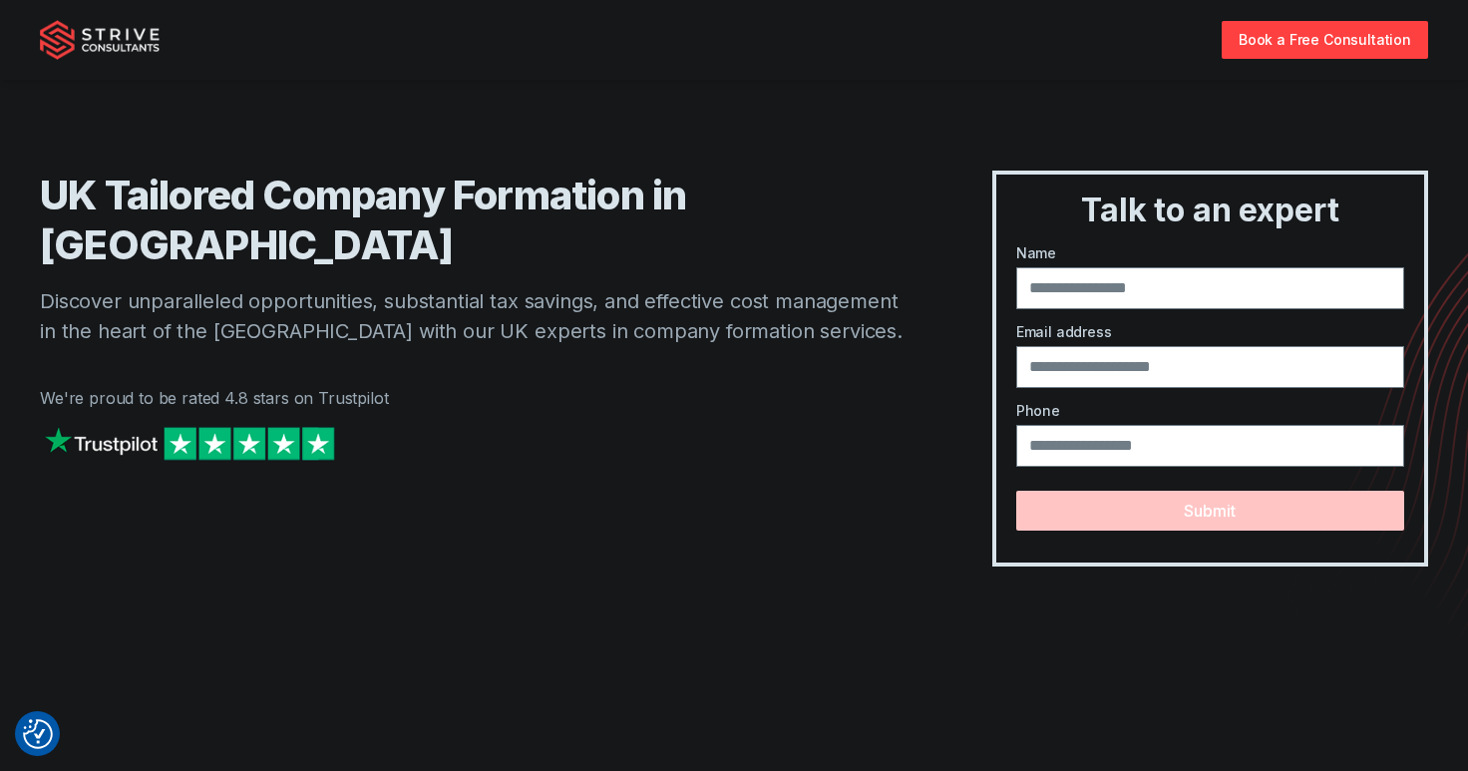
scroll to position [0, 0]
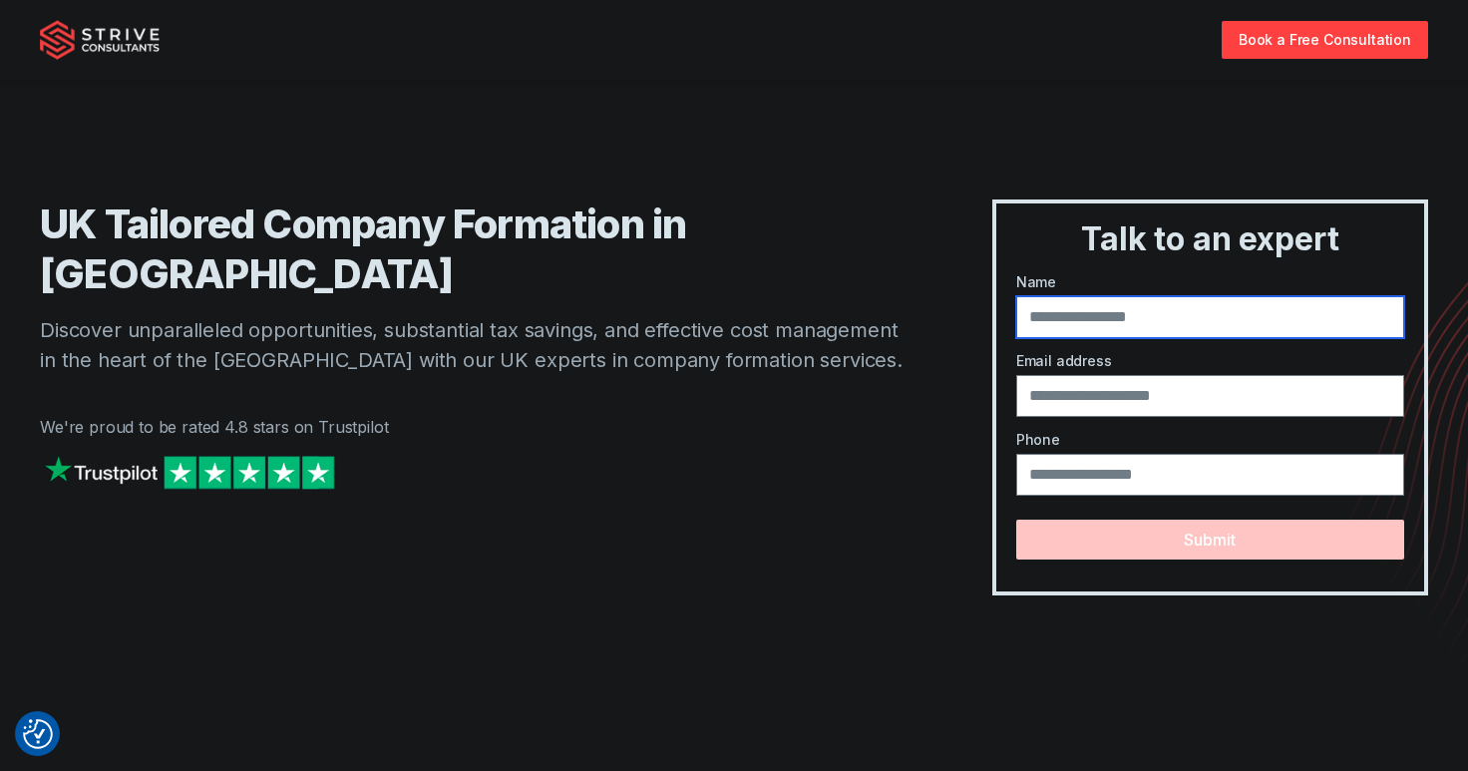
click at [1079, 323] on input "text" at bounding box center [1210, 317] width 388 height 42
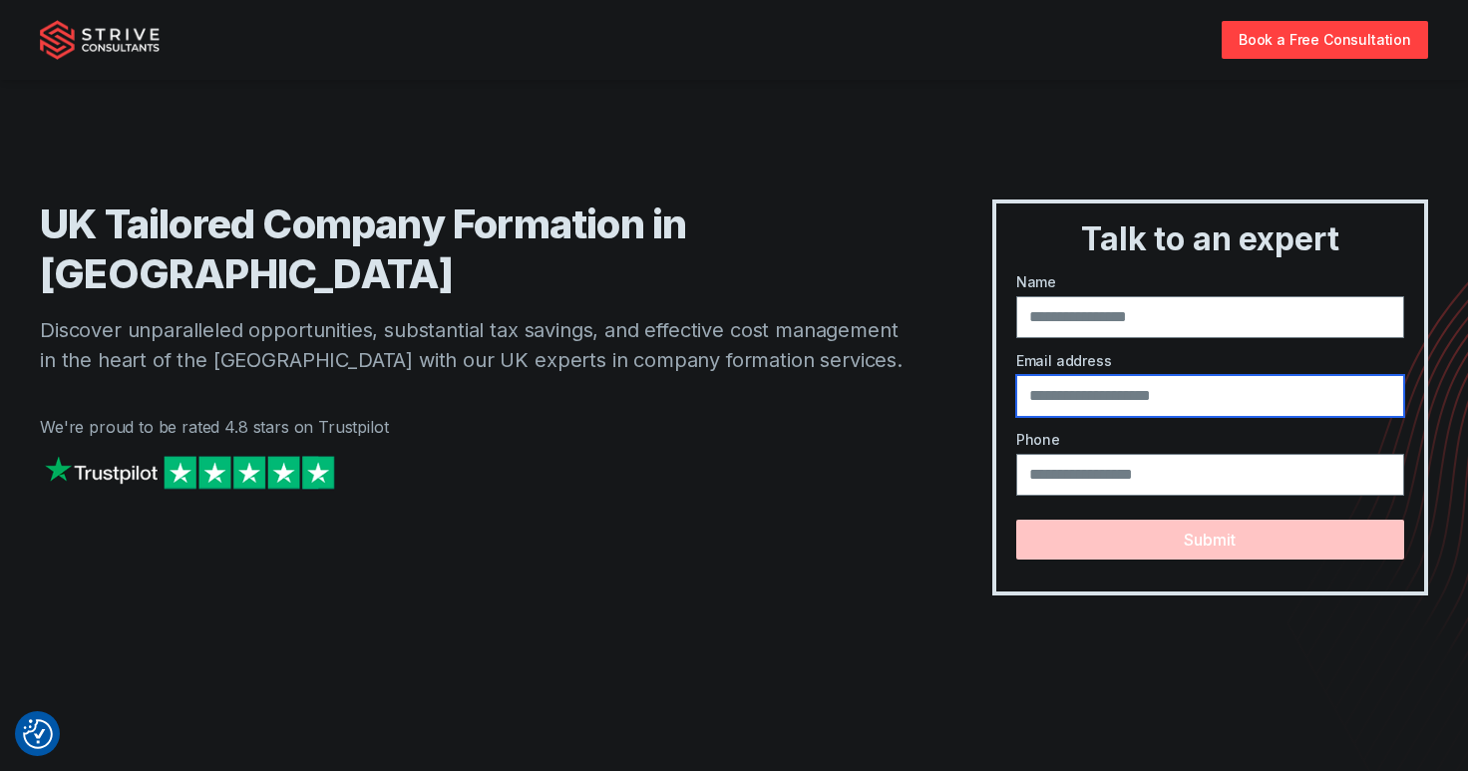
click at [1067, 403] on input "email" at bounding box center [1210, 396] width 388 height 42
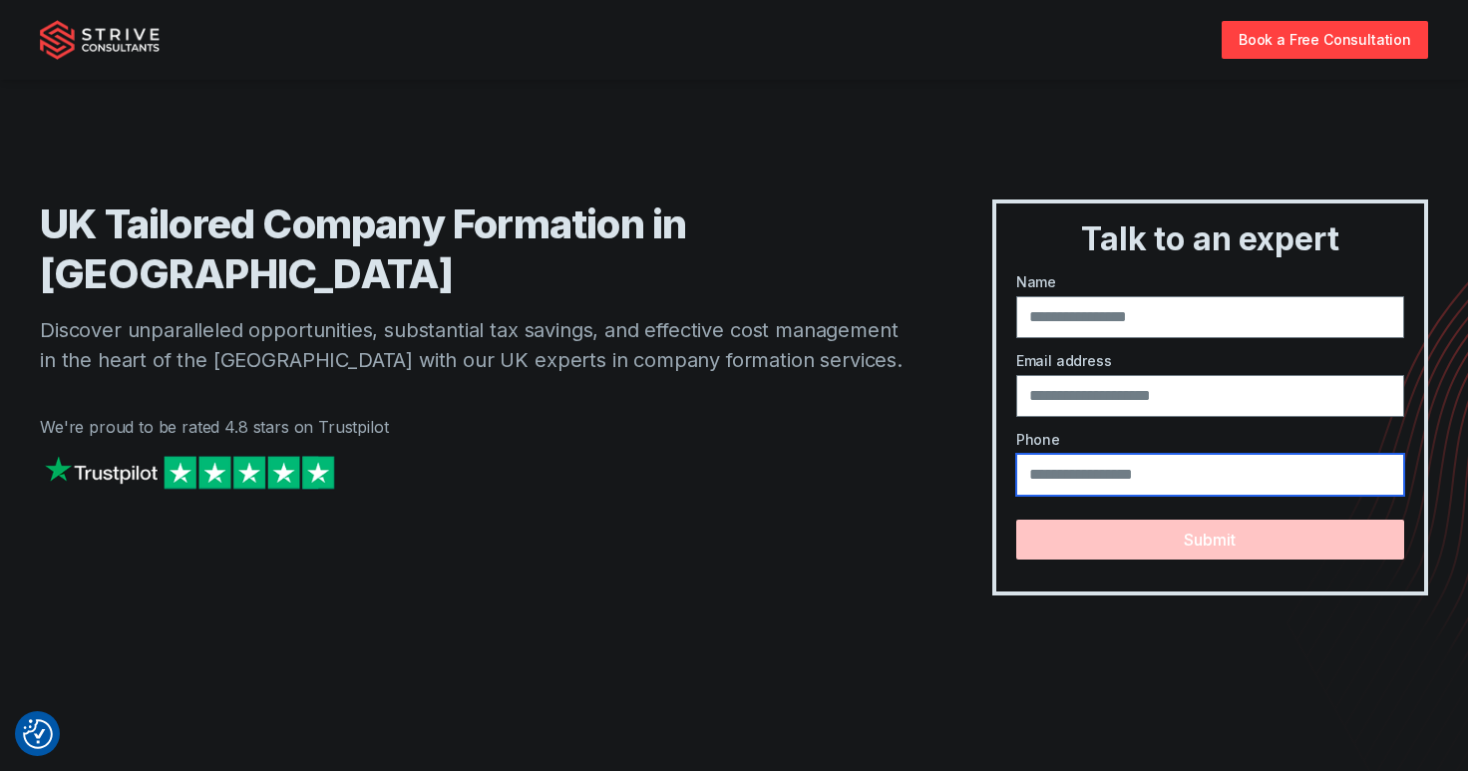
click at [1050, 493] on input "tel" at bounding box center [1210, 475] width 388 height 42
click at [827, 451] on div at bounding box center [476, 492] width 872 height 83
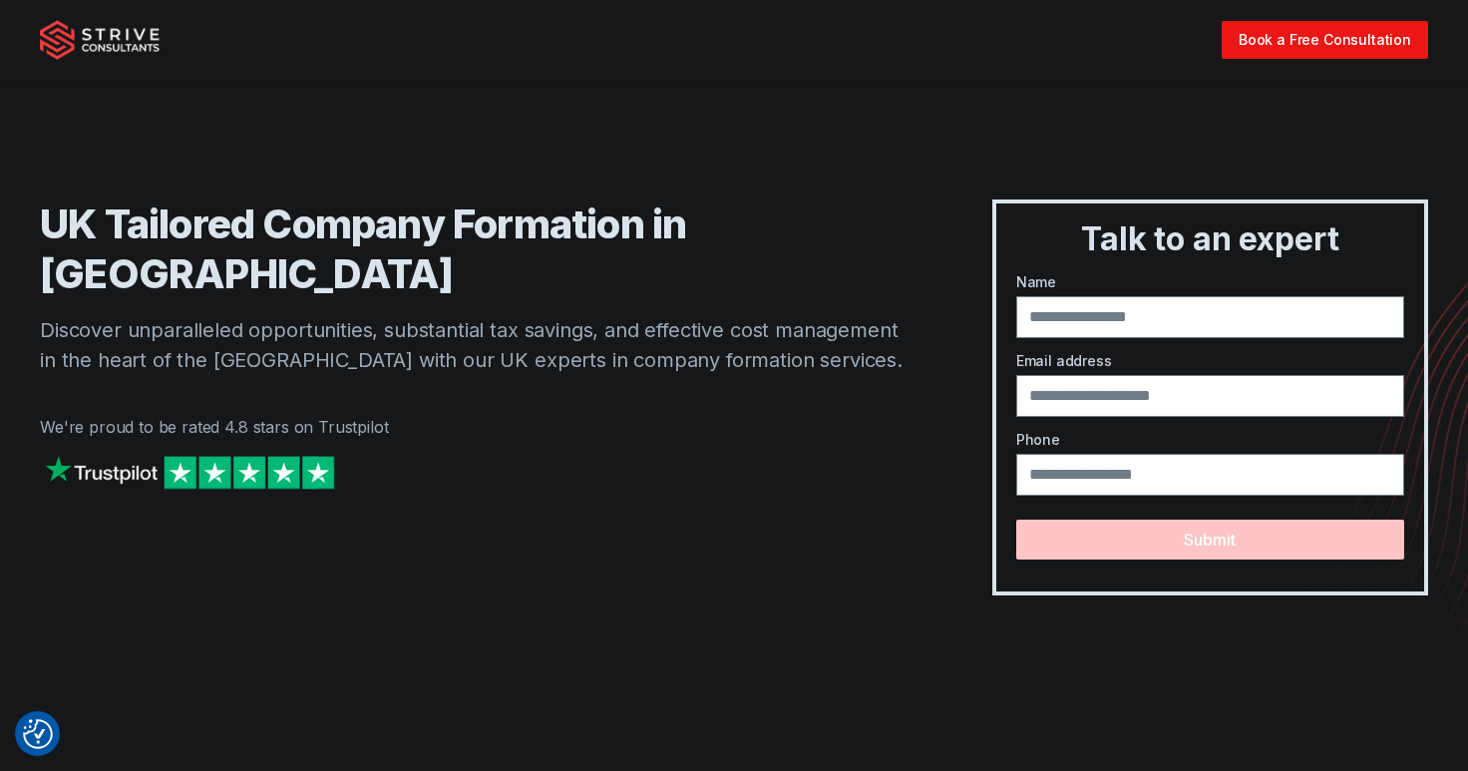
click at [1312, 46] on link "Book a Free Consultation" at bounding box center [1324, 39] width 206 height 37
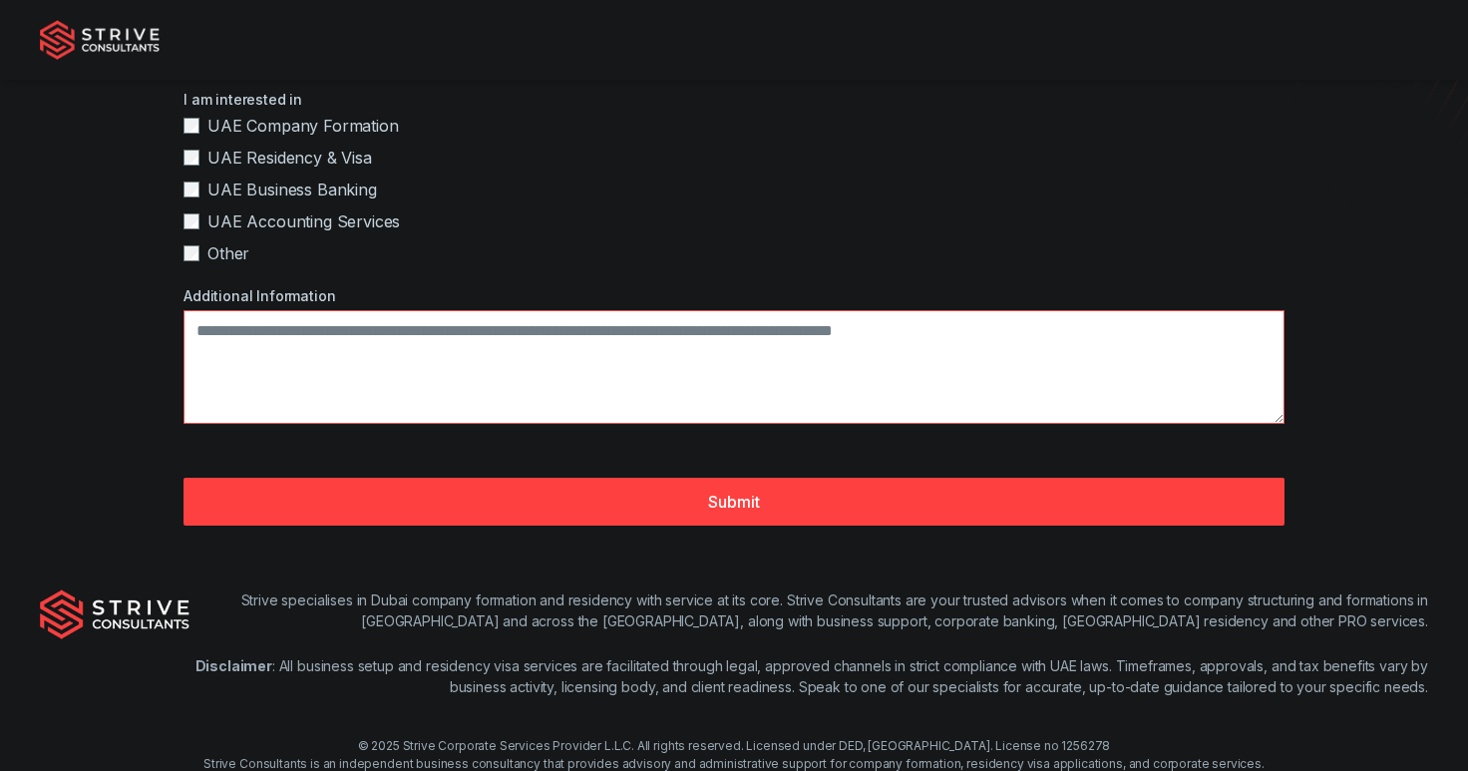
scroll to position [521, 0]
click at [108, 43] on img at bounding box center [100, 40] width 120 height 40
